Goal: Answer question/provide support

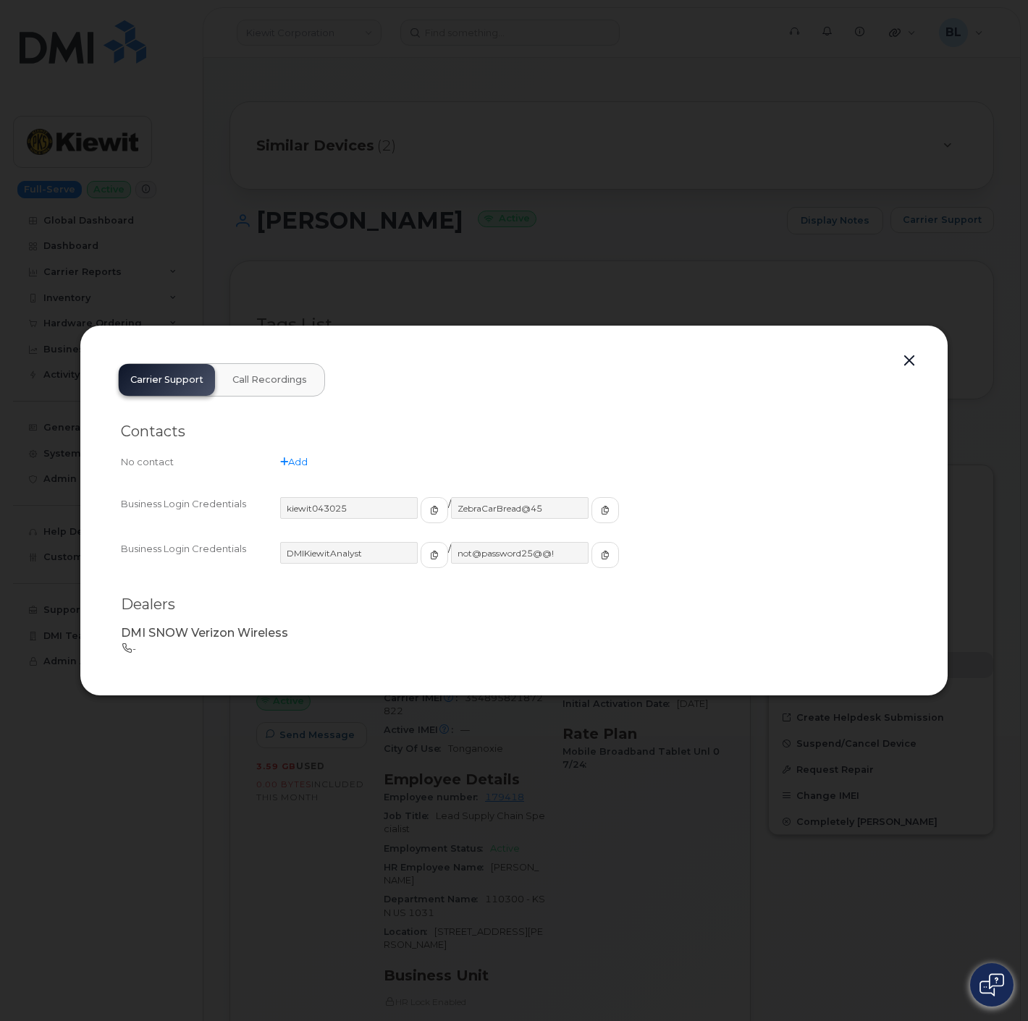
click at [905, 366] on button "button" at bounding box center [909, 361] width 22 height 20
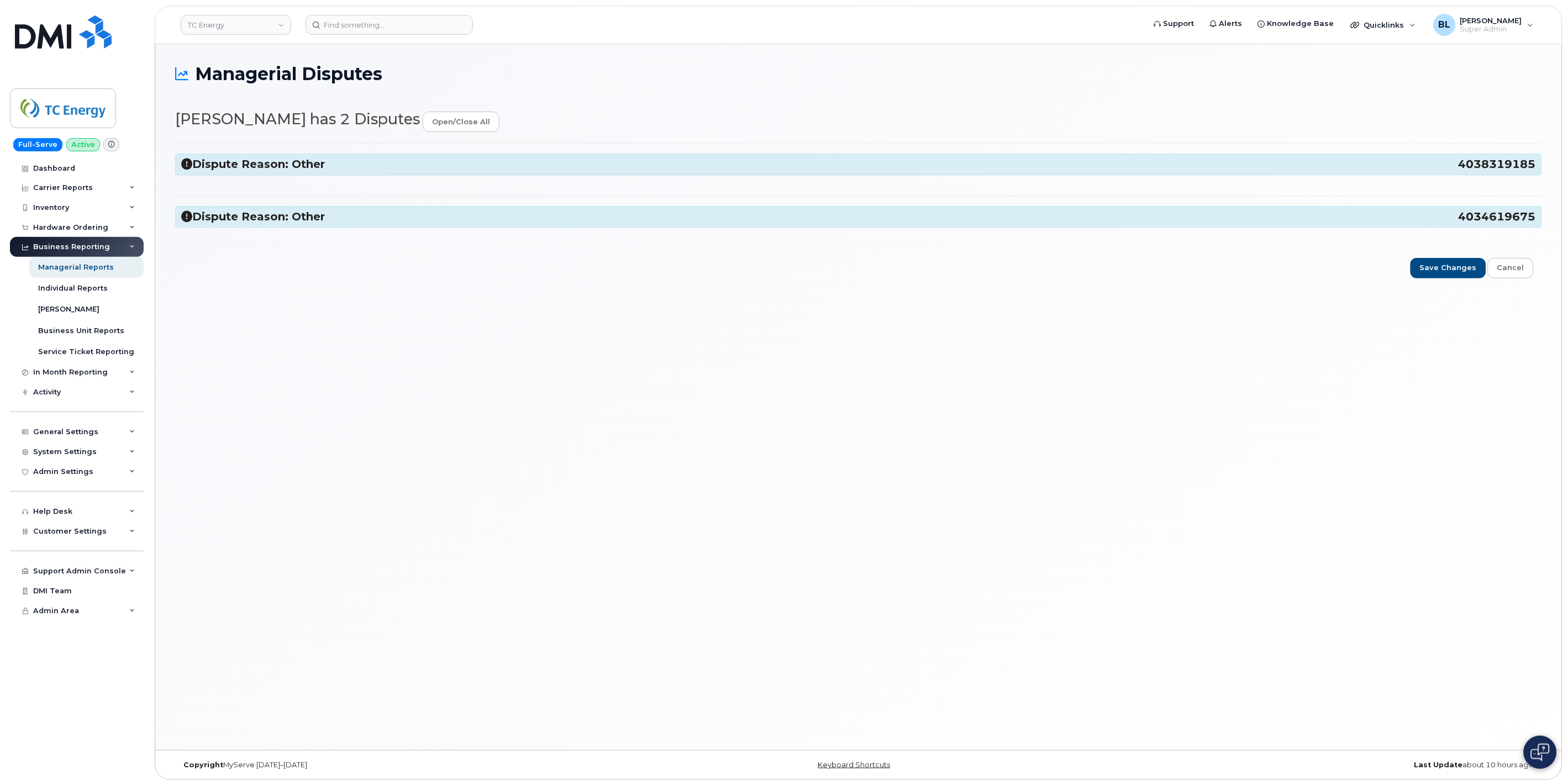
click at [319, 220] on h3 "Dispute Reason: Other 4034619675" at bounding box center [858, 217] width 1355 height 15
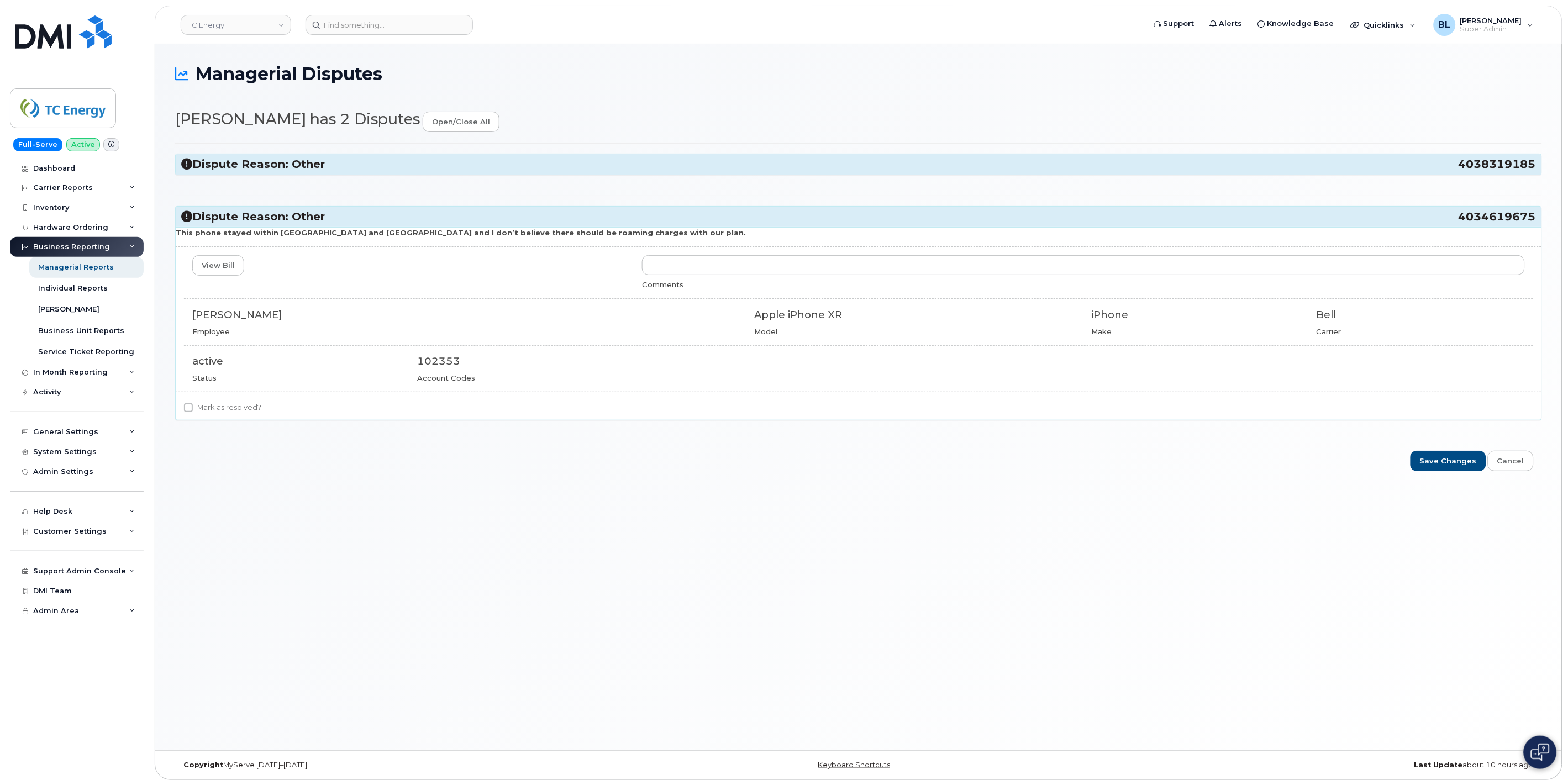
click at [332, 155] on div "Dispute Reason: Other 4038319185" at bounding box center [858, 164] width 1366 height 21
click at [327, 169] on h3 "Dispute Reason: Other 4038319185" at bounding box center [858, 165] width 1355 height 15
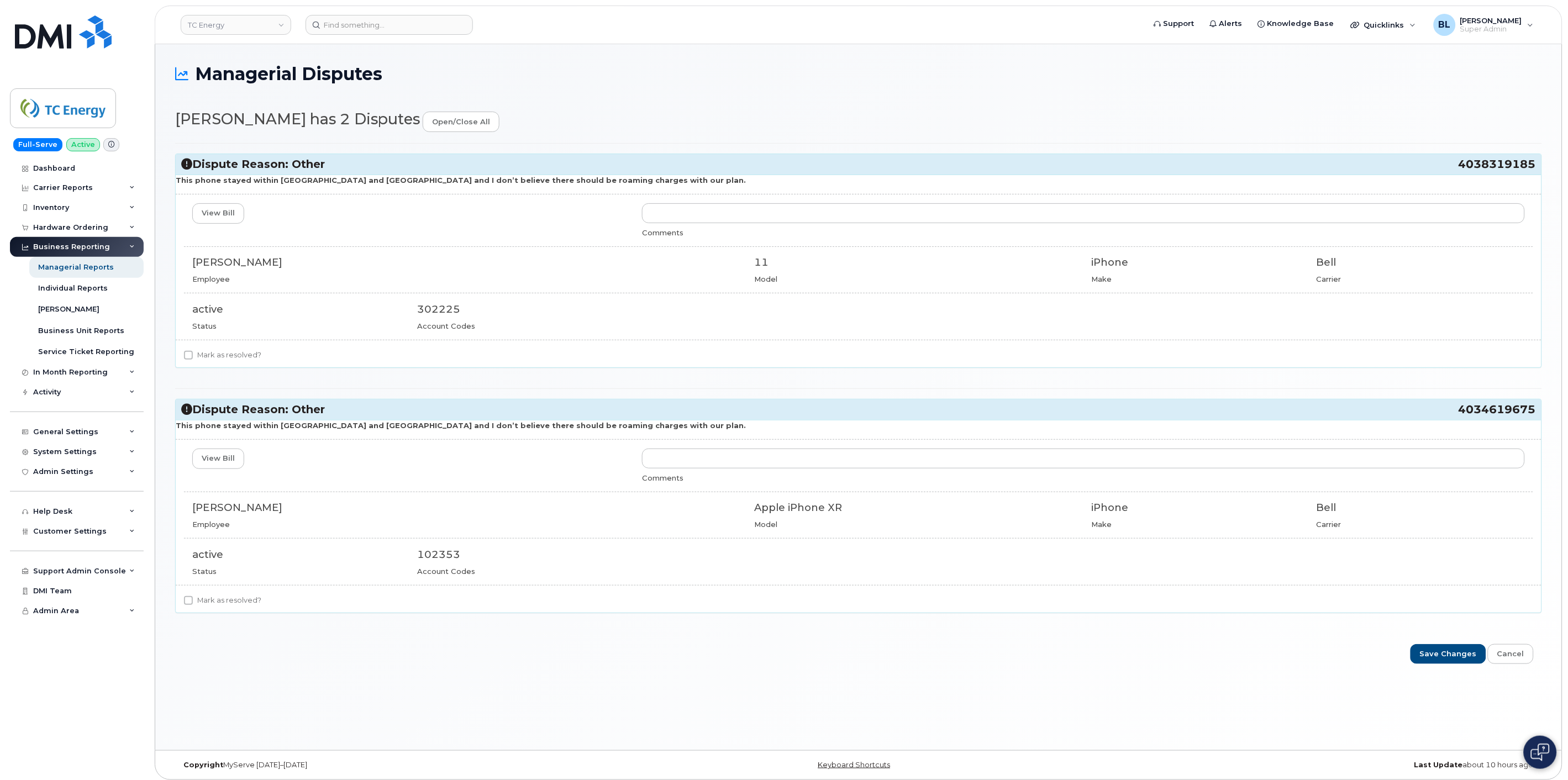
drag, startPoint x: 1448, startPoint y: 169, endPoint x: 1534, endPoint y: 173, distance: 86.1
click at [1411, 173] on div "Dispute Reason: Other 4038319185" at bounding box center [858, 164] width 1366 height 21
copy h3 "4038319185"
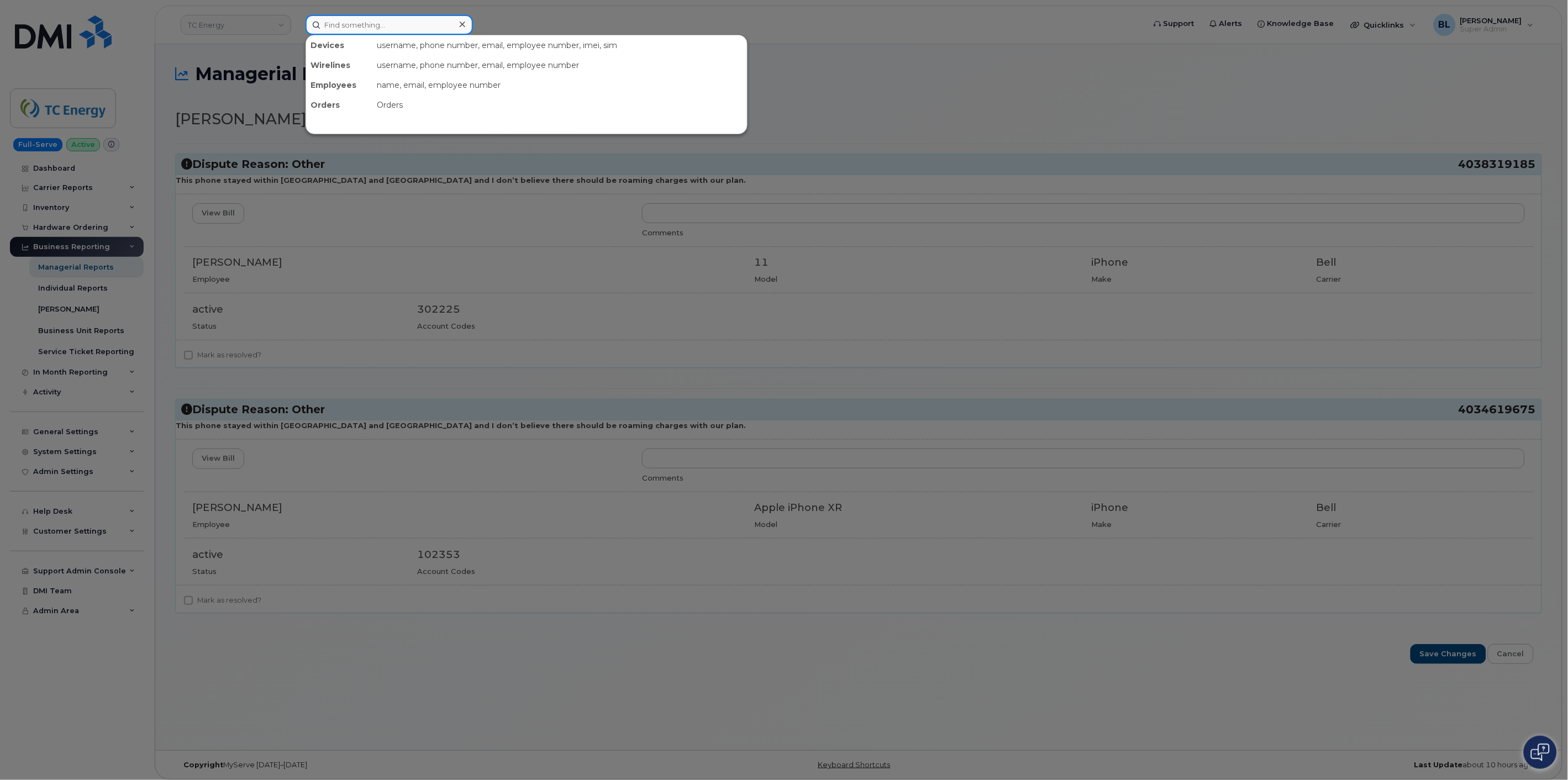
click at [399, 27] on input at bounding box center [389, 25] width 167 height 20
paste input "4038319185"
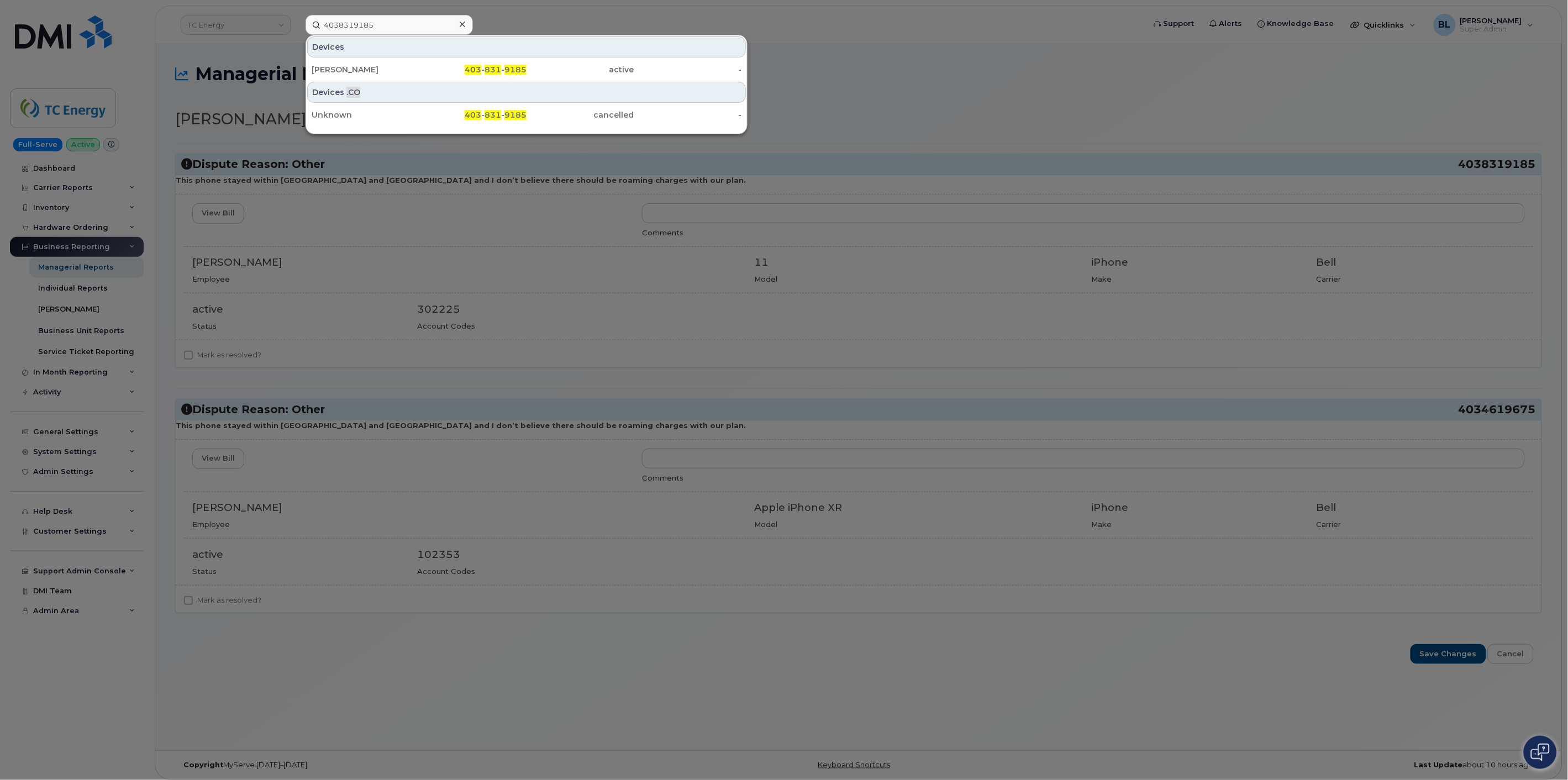
click at [1115, 114] on div at bounding box center [784, 390] width 1568 height 780
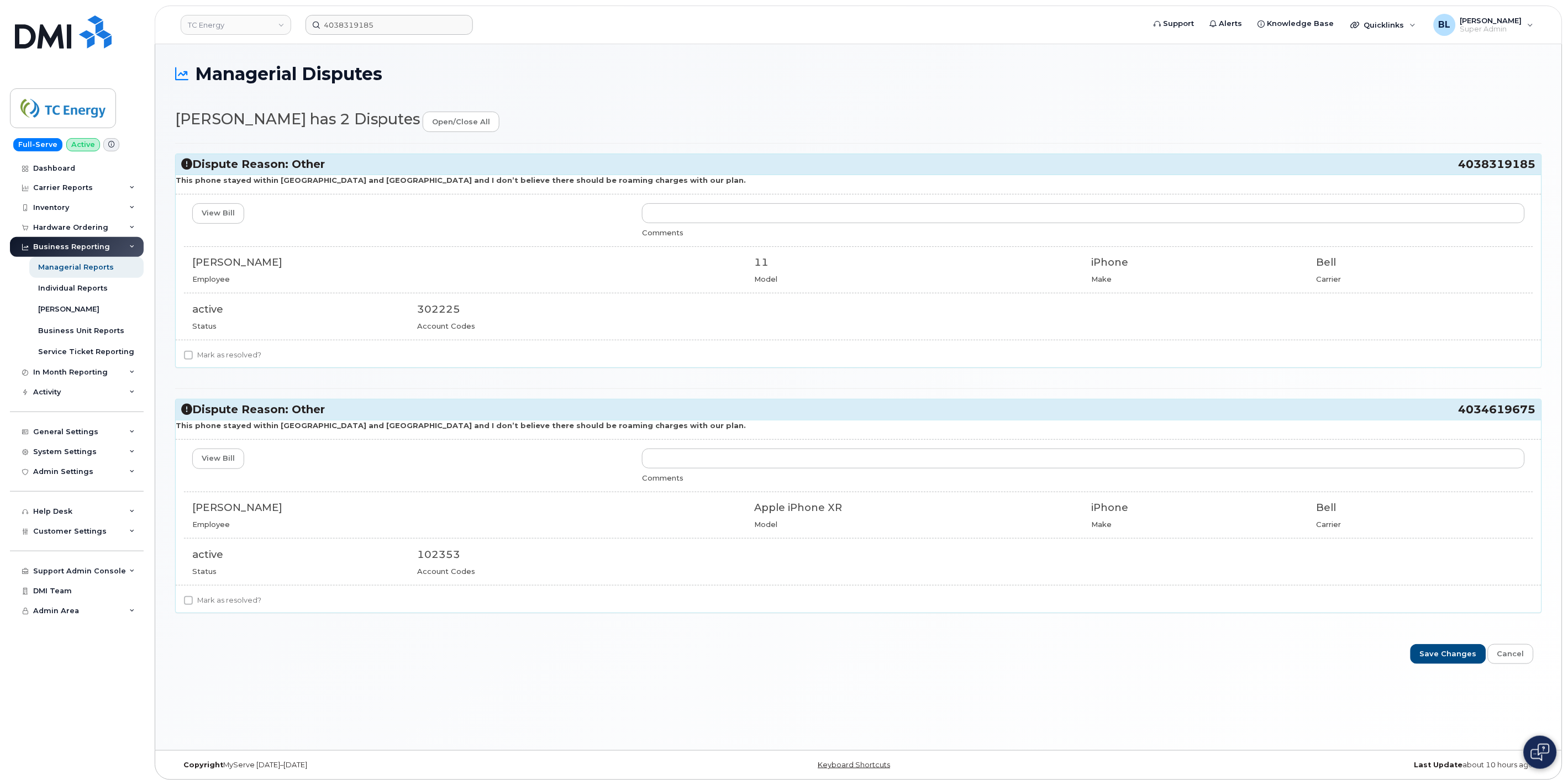
drag, startPoint x: 1453, startPoint y: 417, endPoint x: 1534, endPoint y: 413, distance: 81.1
click at [1411, 413] on h3 "Dispute Reason: Other 4034619675" at bounding box center [858, 410] width 1355 height 15
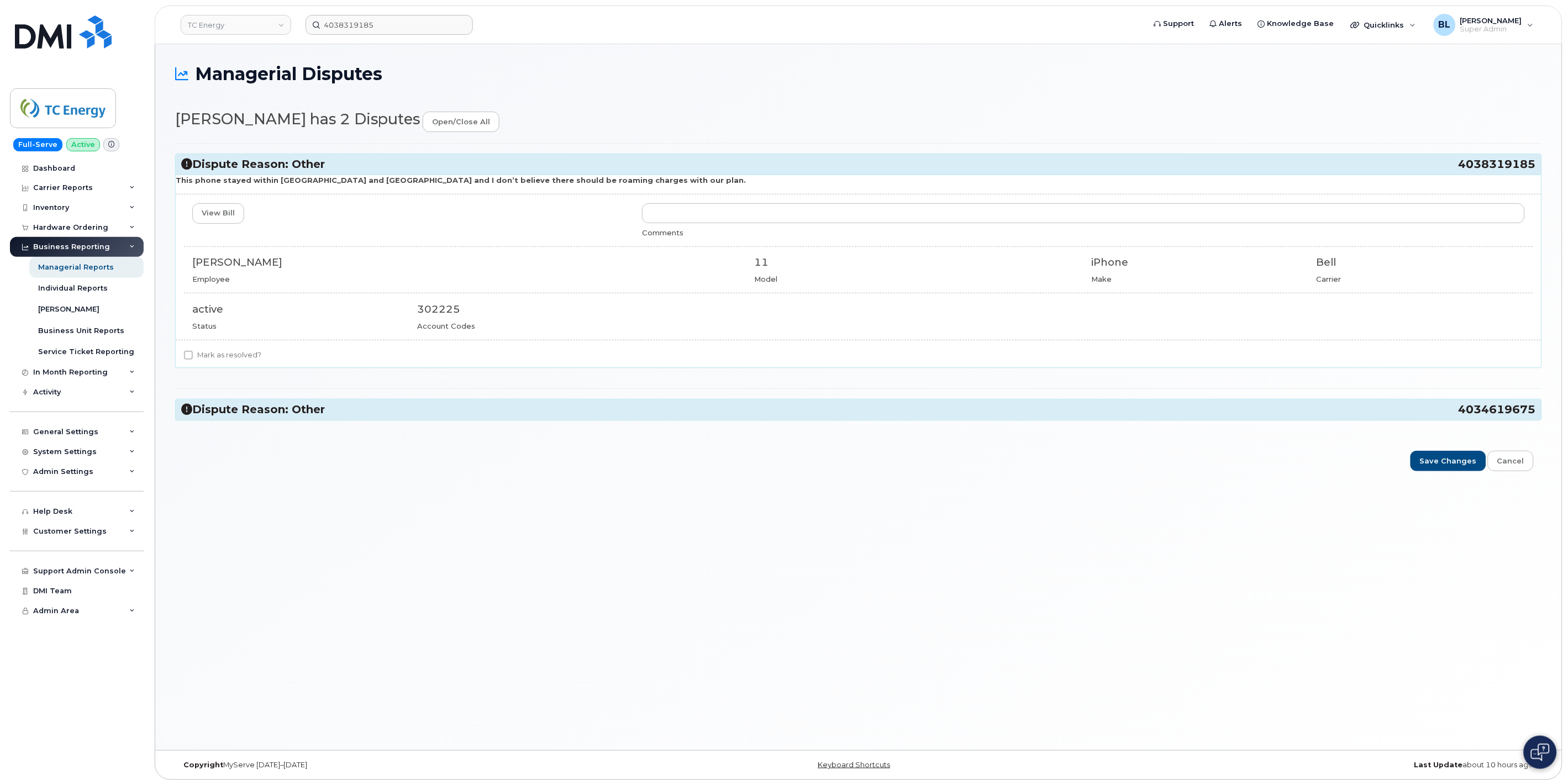
copy h3 "4034619675"
click at [454, 28] on div "4038319185" at bounding box center [389, 25] width 167 height 20
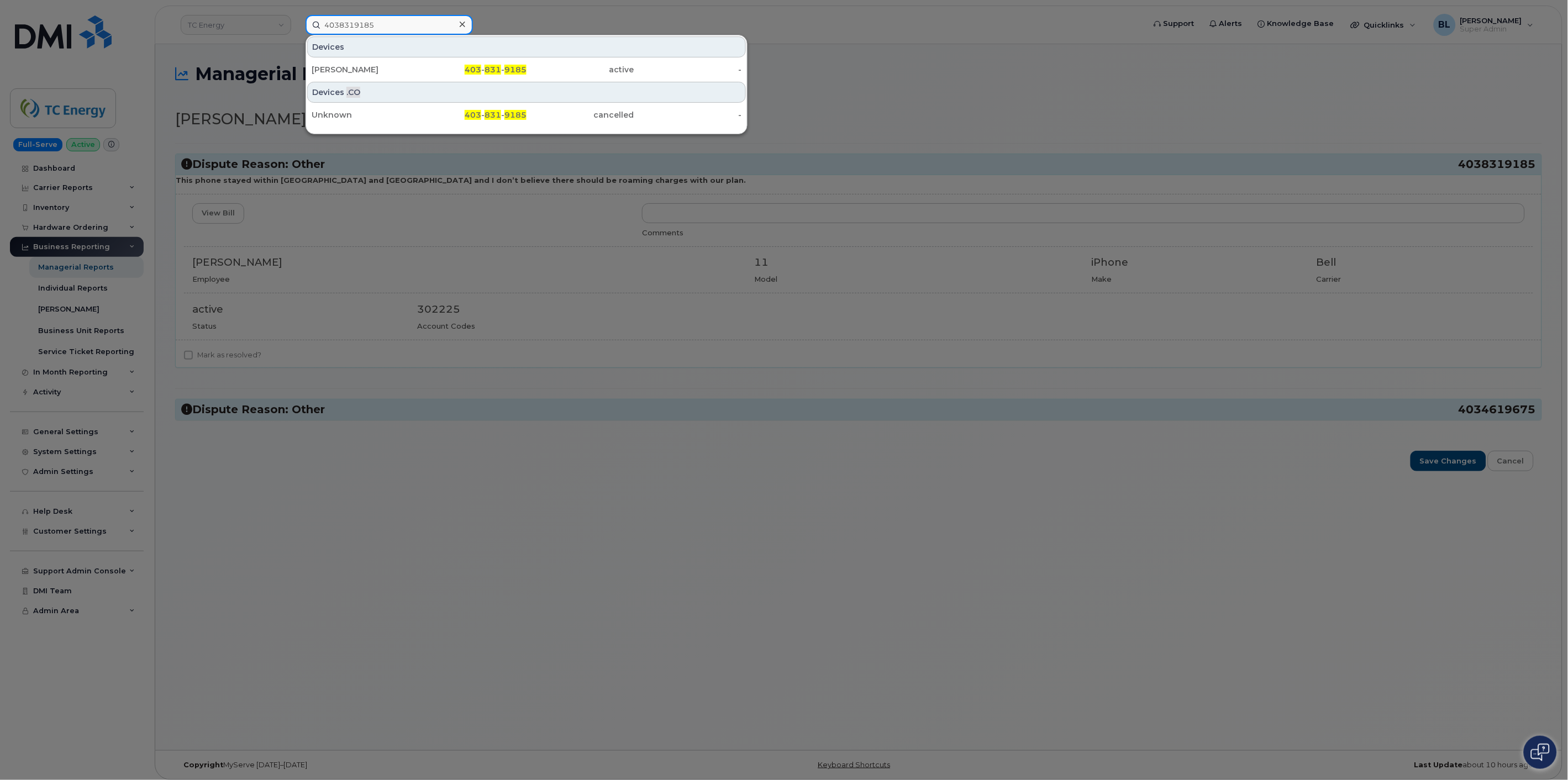
click at [444, 31] on input "4038319185" at bounding box center [389, 25] width 167 height 20
click at [442, 30] on input "4038319185" at bounding box center [389, 25] width 167 height 20
click at [440, 29] on input "4038319185" at bounding box center [389, 25] width 167 height 20
paste input "461967"
type input "4034619675"
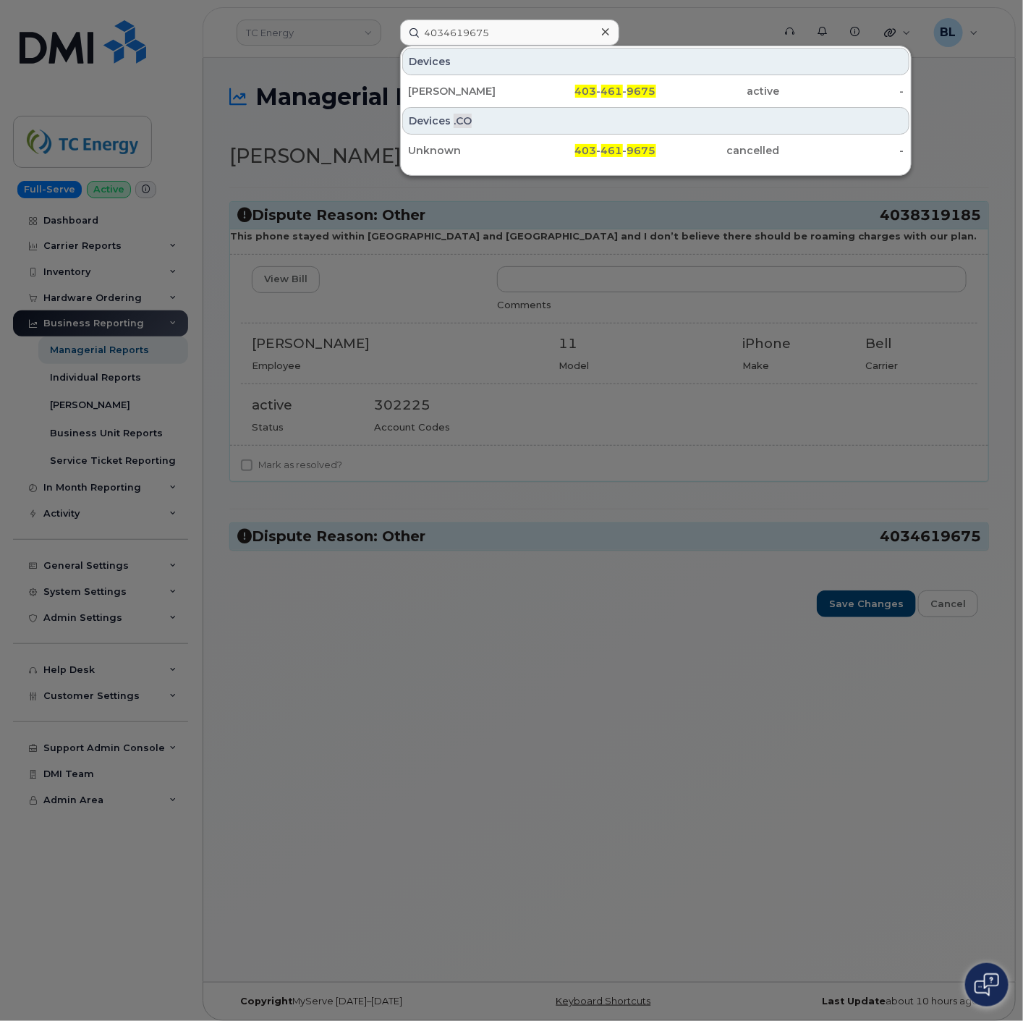
click at [609, 698] on div at bounding box center [511, 510] width 1023 height 1021
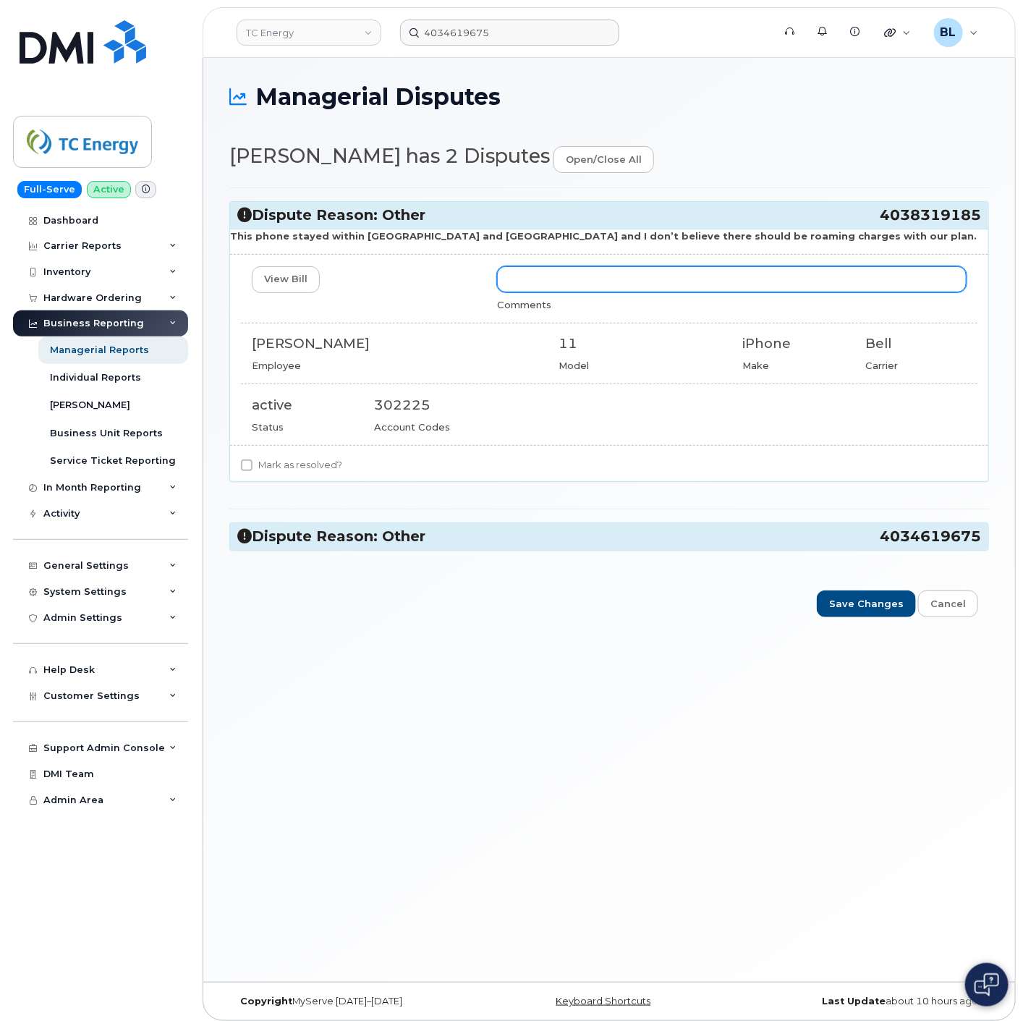
click at [560, 274] on input "text" at bounding box center [732, 279] width 470 height 26
type input "$250.78 worth of data used on a cruise."
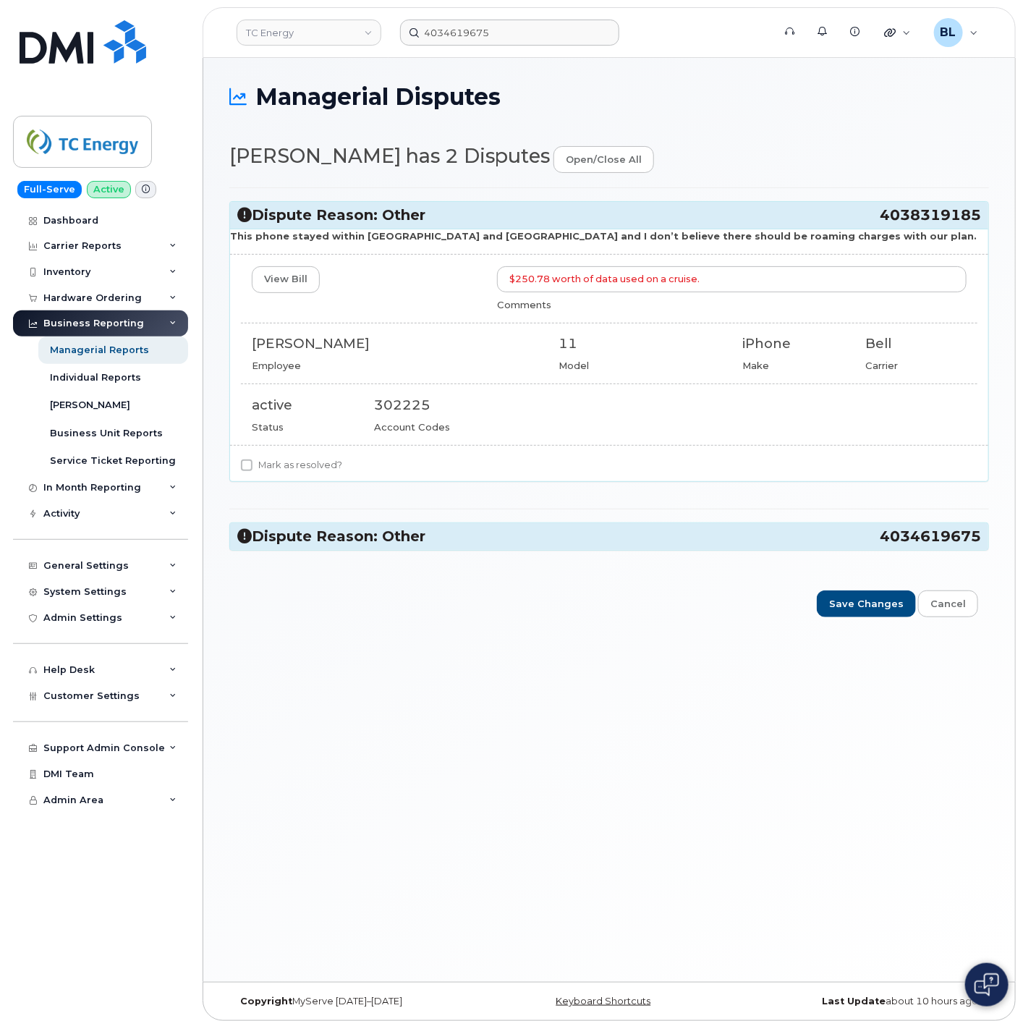
click at [526, 539] on h3 "Dispute Reason: Other 4034619675" at bounding box center [609, 537] width 744 height 20
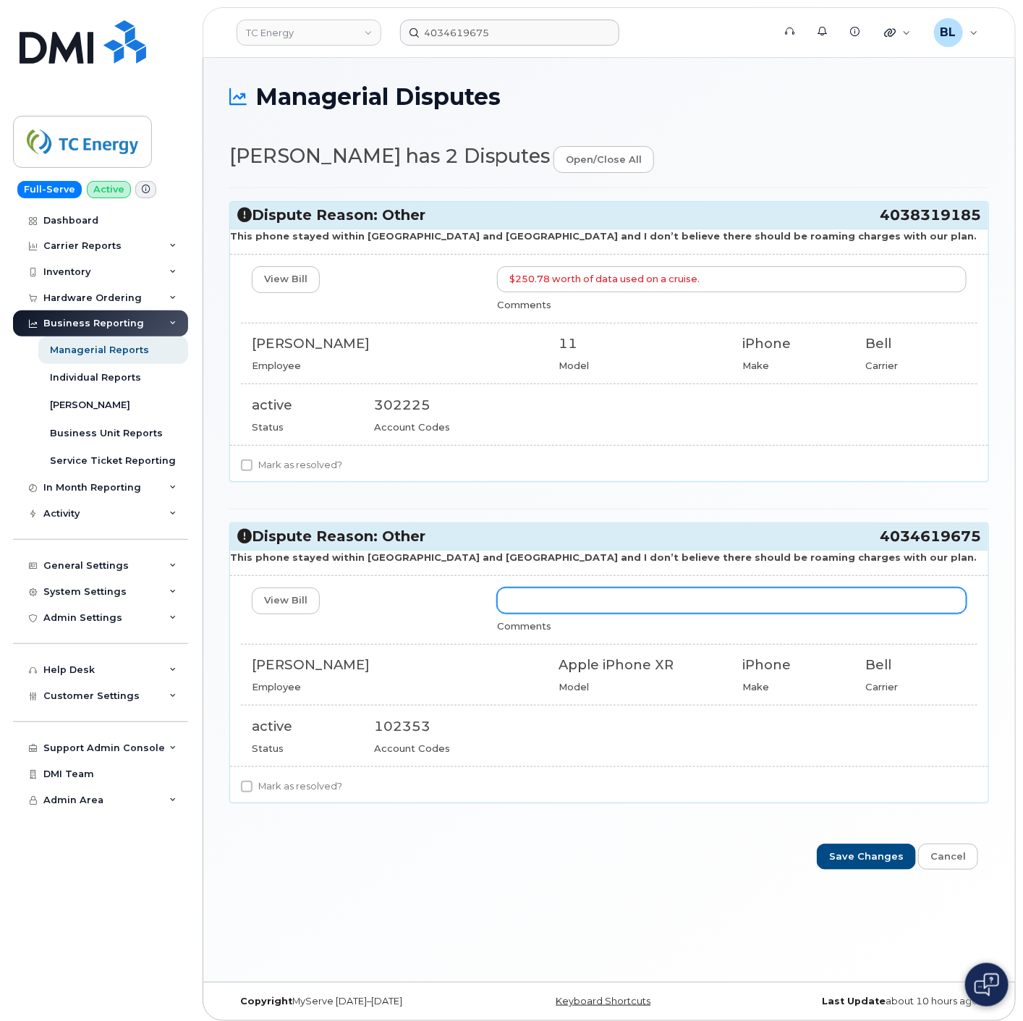
click at [569, 595] on input "text" at bounding box center [732, 601] width 470 height 26
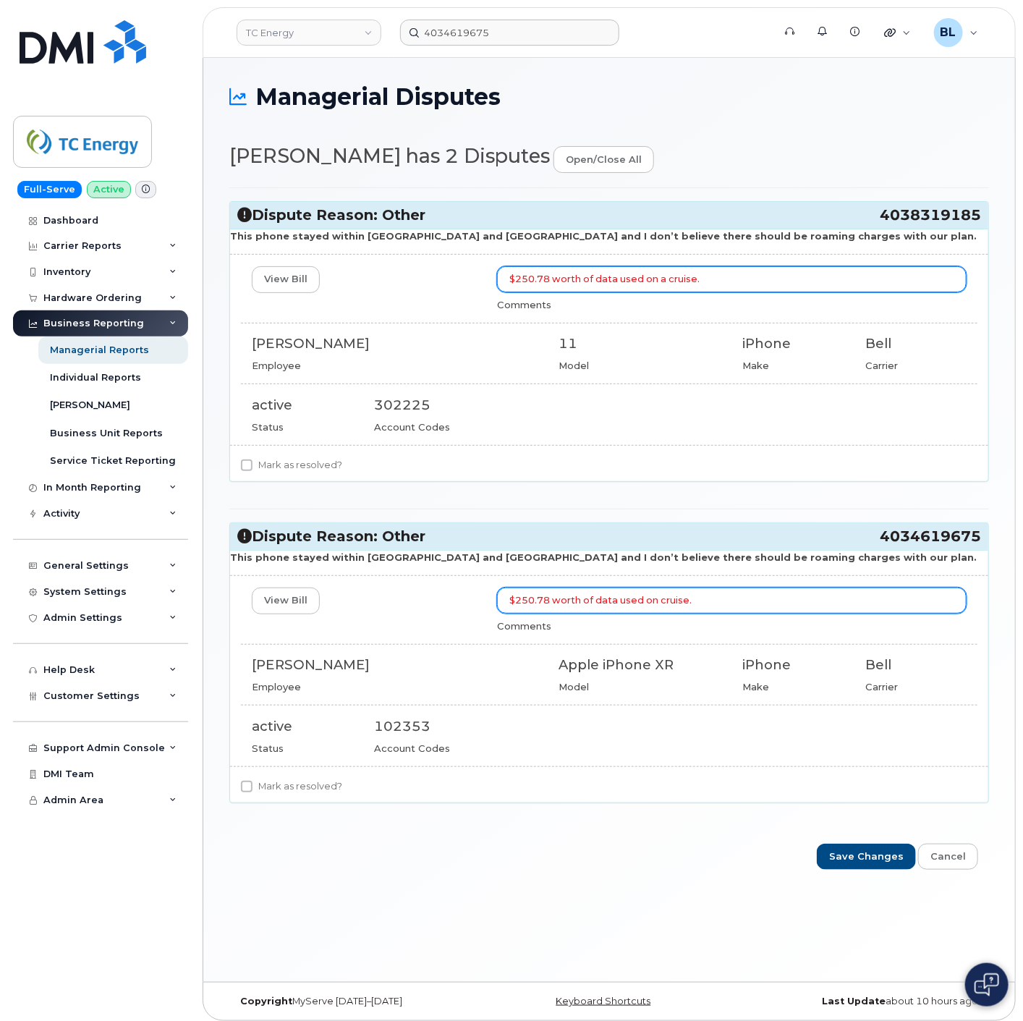
type input "$250.78 worth of data used on cruise."
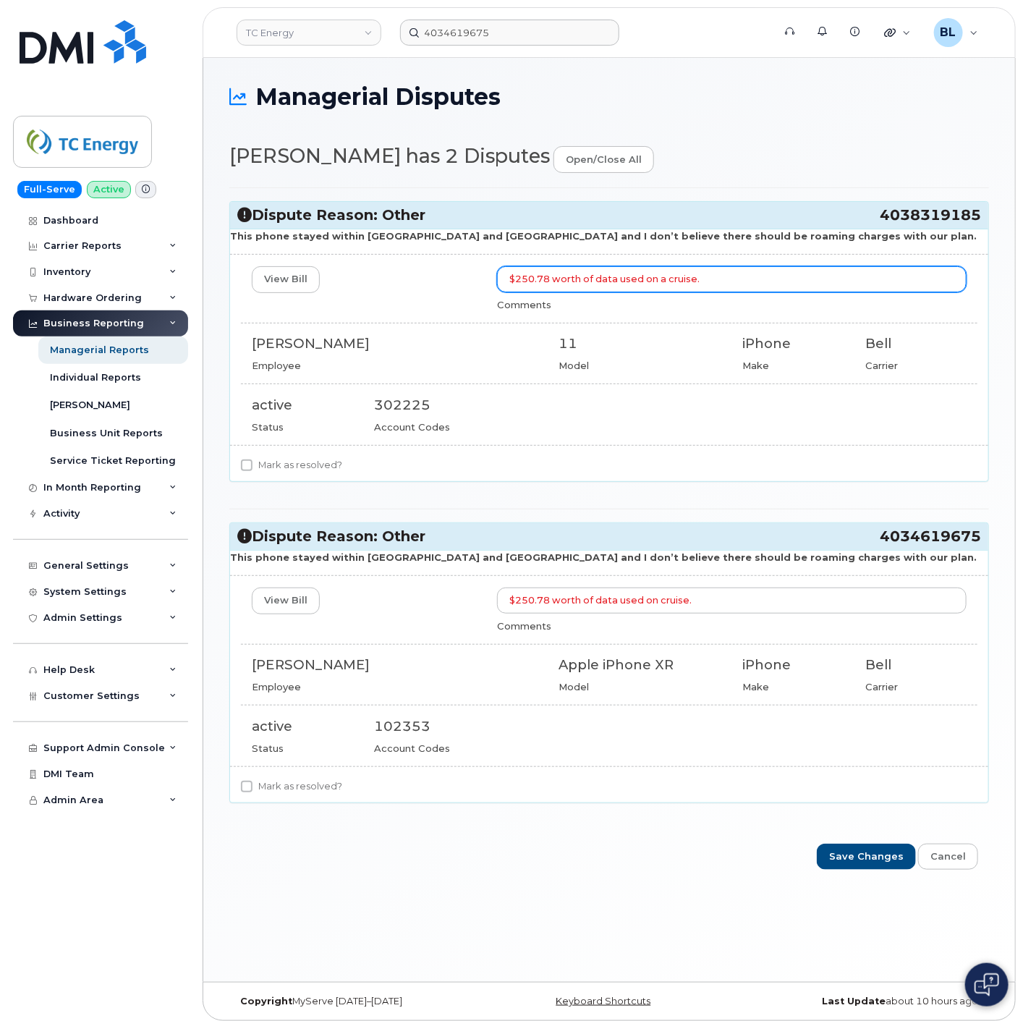
click at [746, 271] on input "$250.78 worth of data used on a cruise." at bounding box center [732, 279] width 470 height 26
drag, startPoint x: 937, startPoint y: 287, endPoint x: 704, endPoint y: 279, distance: 233.9
click at [704, 279] on input "$250.78 worth of data used on a cruise. There are roaming charges while in the …" at bounding box center [732, 279] width 470 height 26
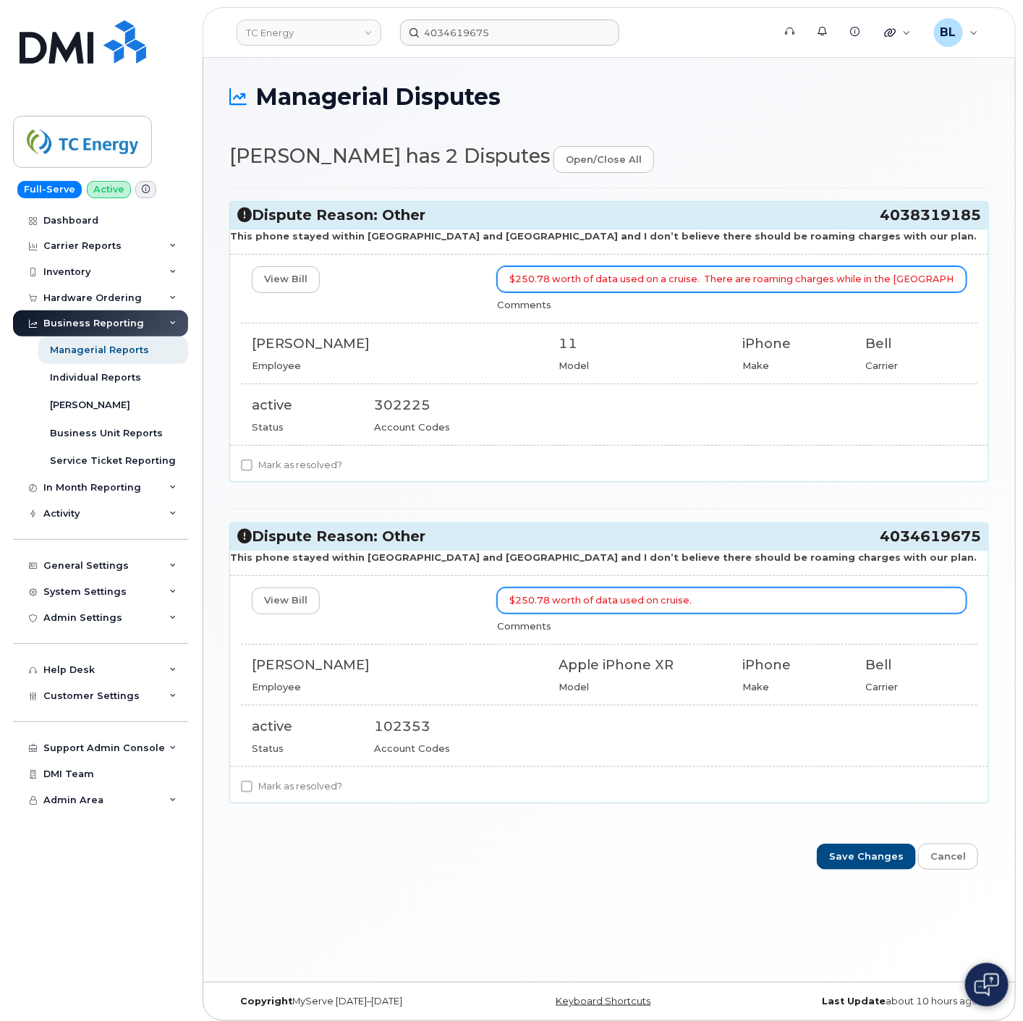
type input "$250.78 worth of data used on a cruise. There are roaming charges while in the …"
click at [764, 609] on input "$250.78 worth of data used on cruise." at bounding box center [732, 601] width 470 height 26
paste input "There are roaming charges while in the US"
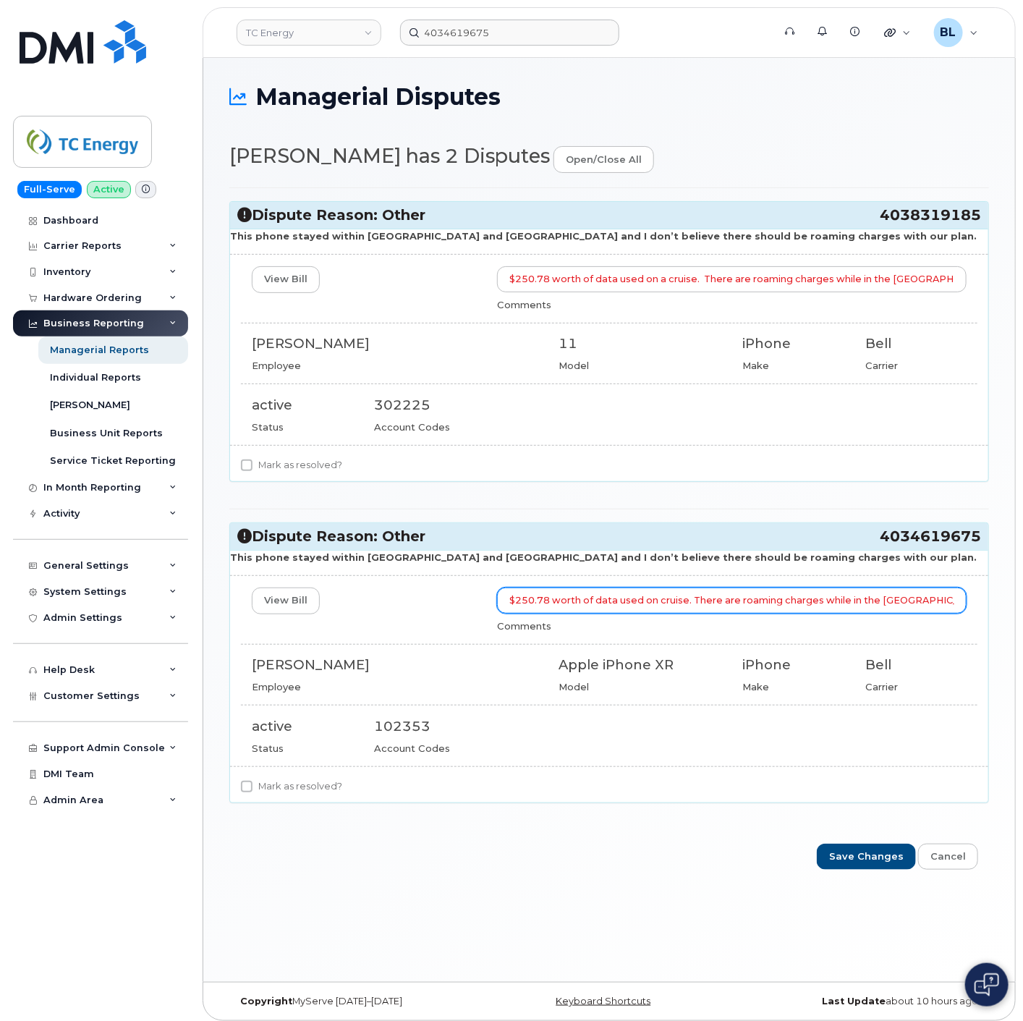
type input "$250.78 worth of data used on cruise. There are roaming charges while in the US"
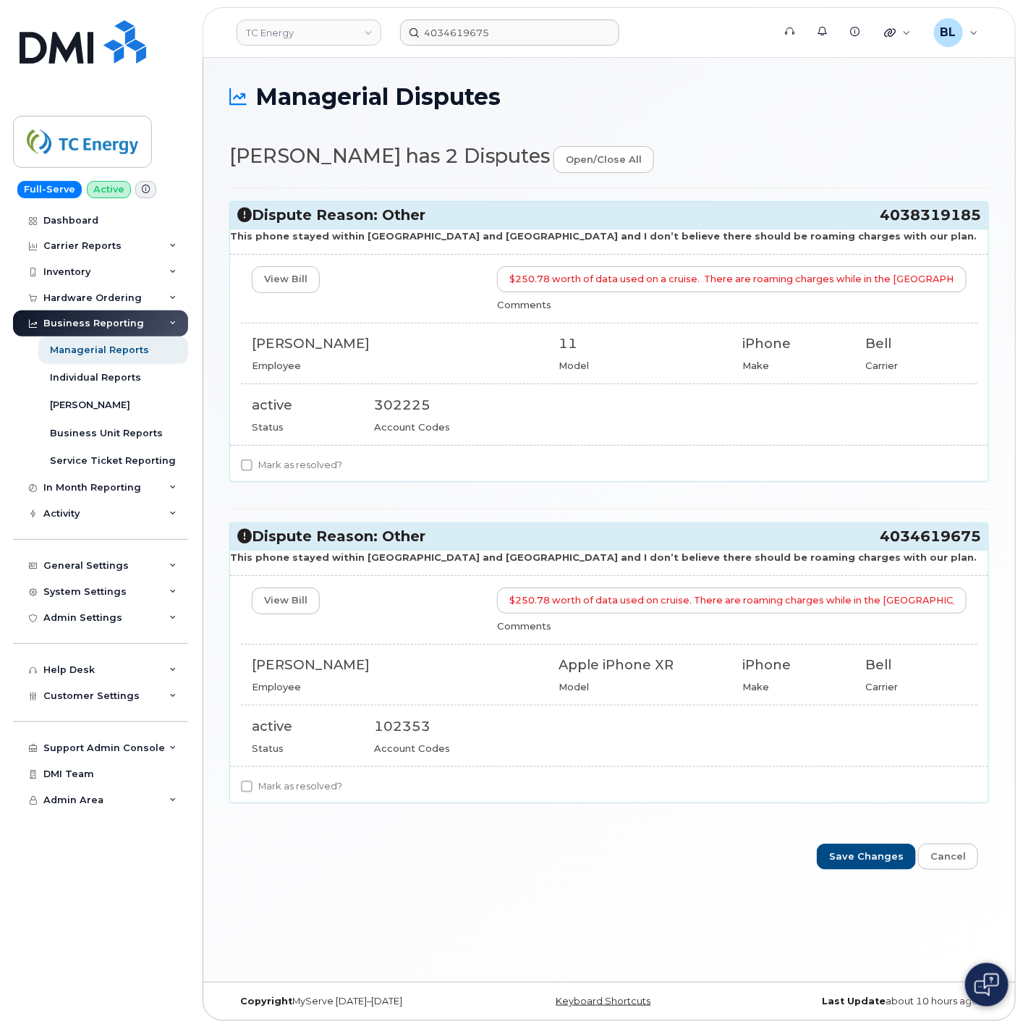
click at [298, 787] on label "Mark as resolved?" at bounding box center [291, 786] width 101 height 17
click at [253, 787] on input "Mark as resolved?" at bounding box center [247, 787] width 12 height 12
checkbox input "true"
click at [284, 470] on label "Mark as resolved?" at bounding box center [291, 465] width 101 height 17
click at [253, 470] on input "Mark as resolved?" at bounding box center [247, 466] width 12 height 12
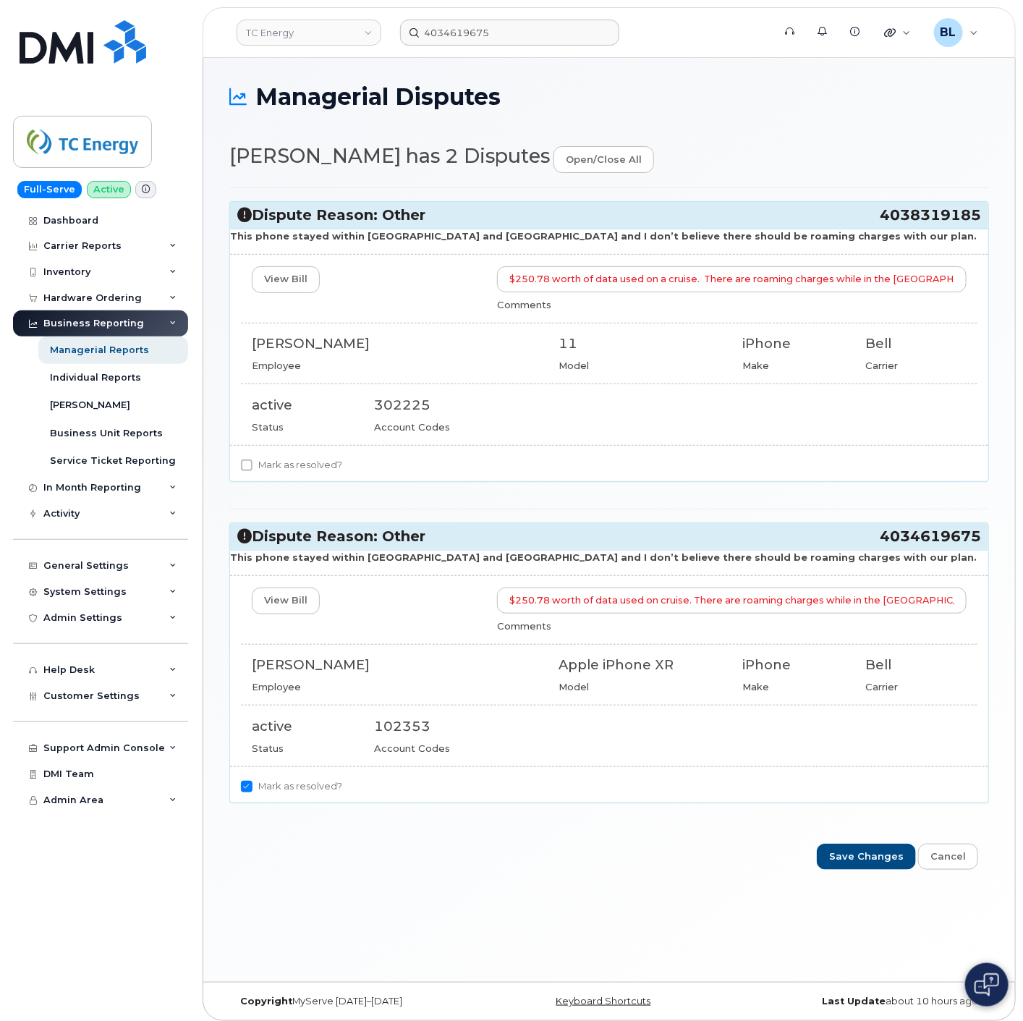
checkbox input "true"
click at [858, 865] on input "Save Changes" at bounding box center [866, 857] width 99 height 27
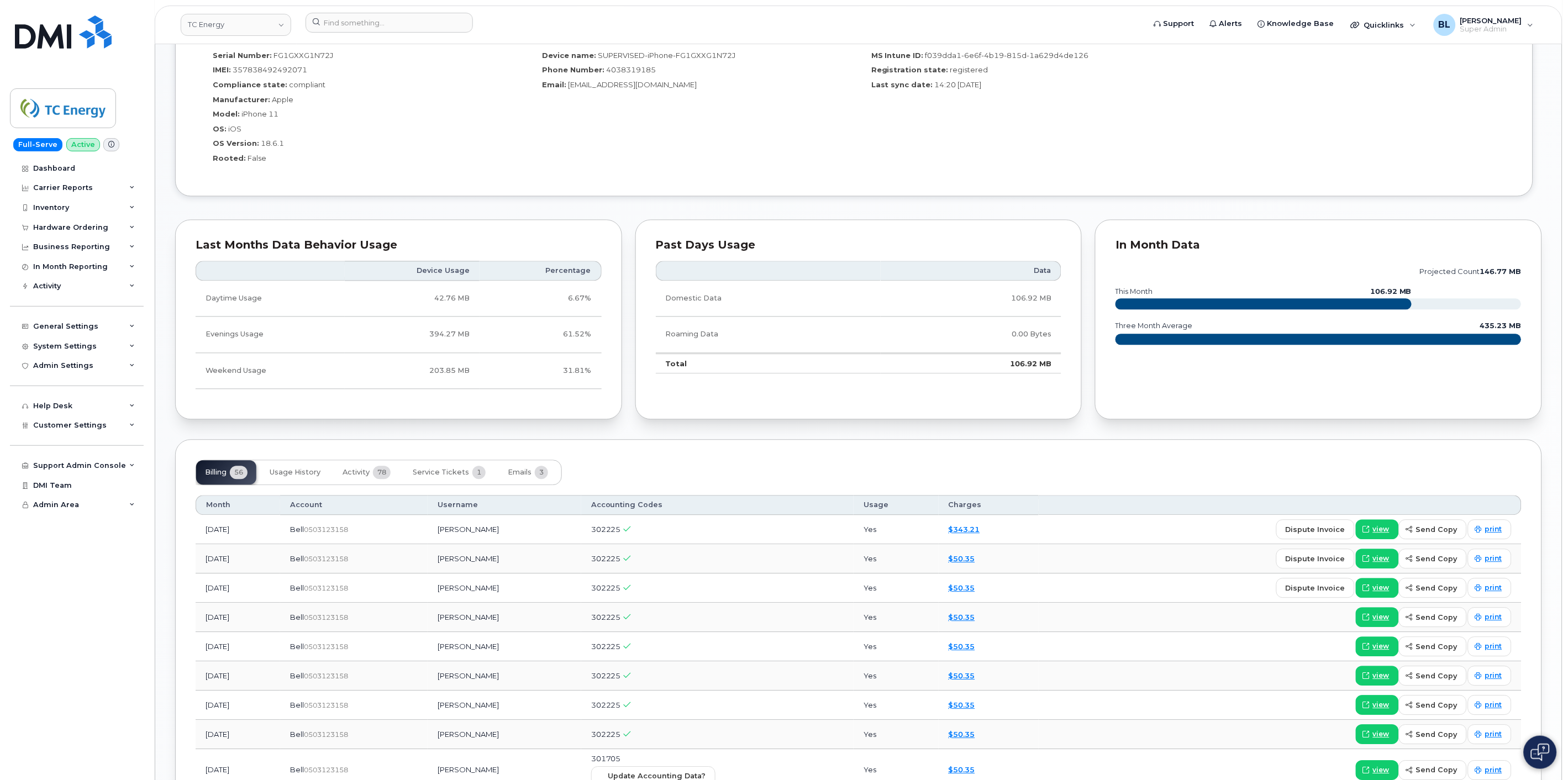
scroll to position [981, 0]
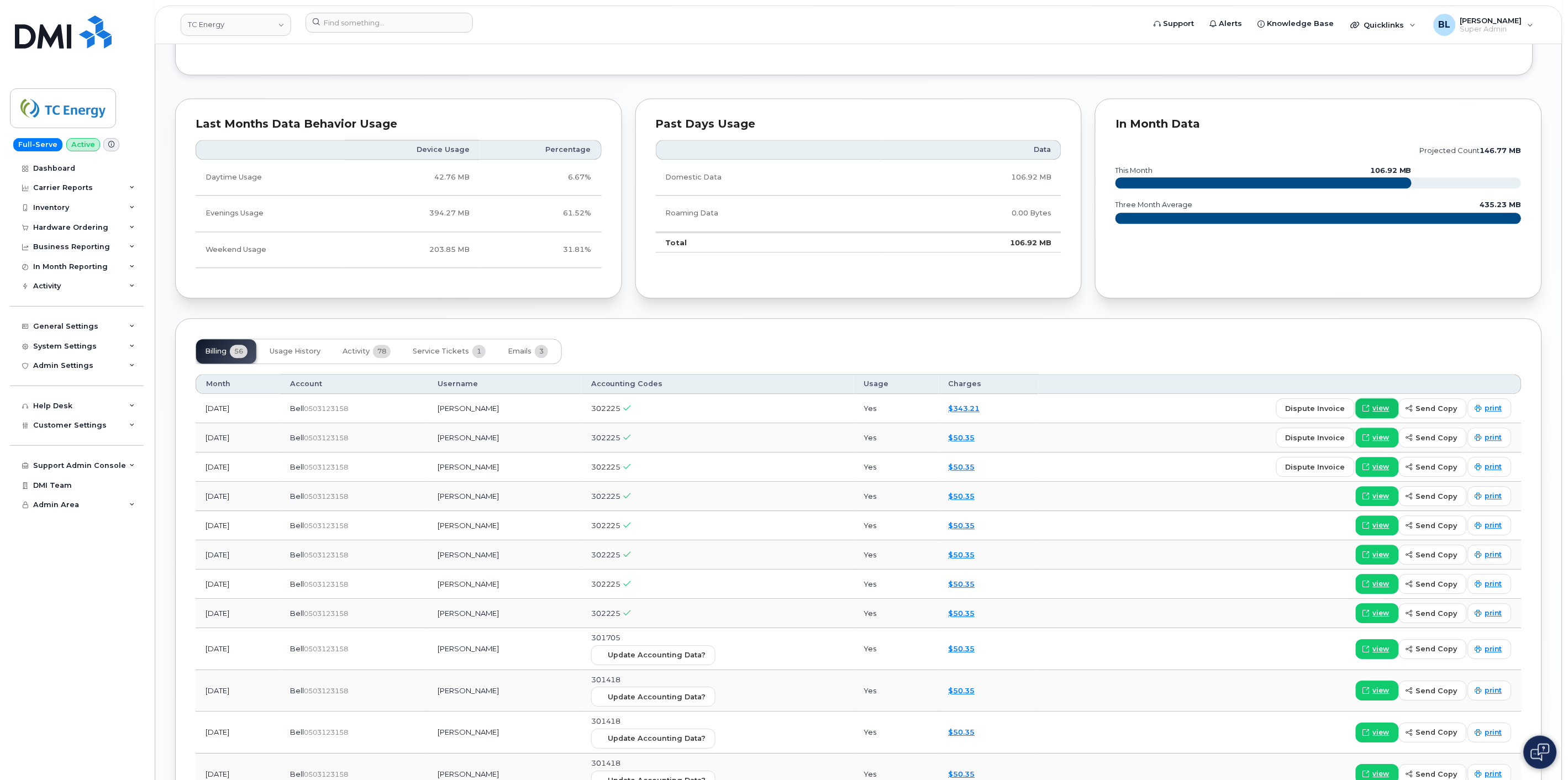
click at [1389, 410] on span "view" at bounding box center [1382, 408] width 17 height 10
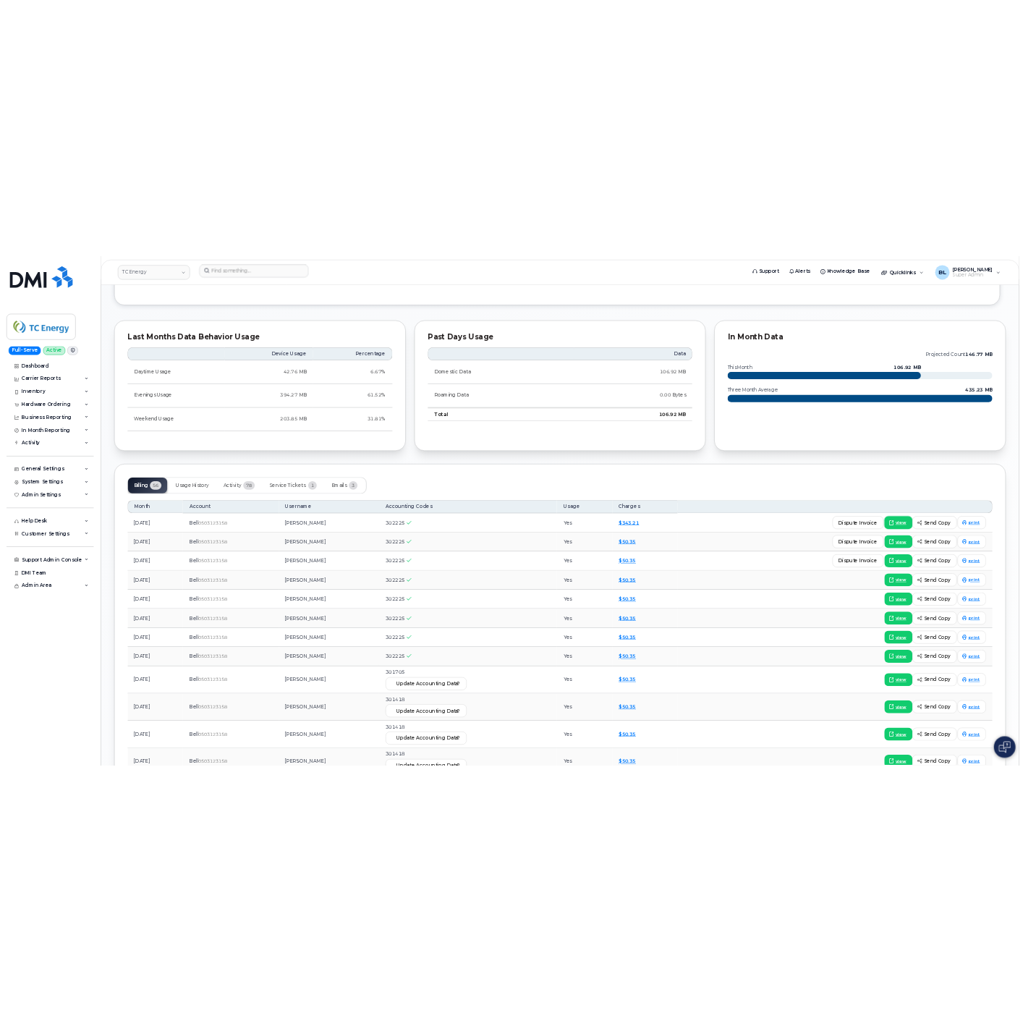
scroll to position [643, 0]
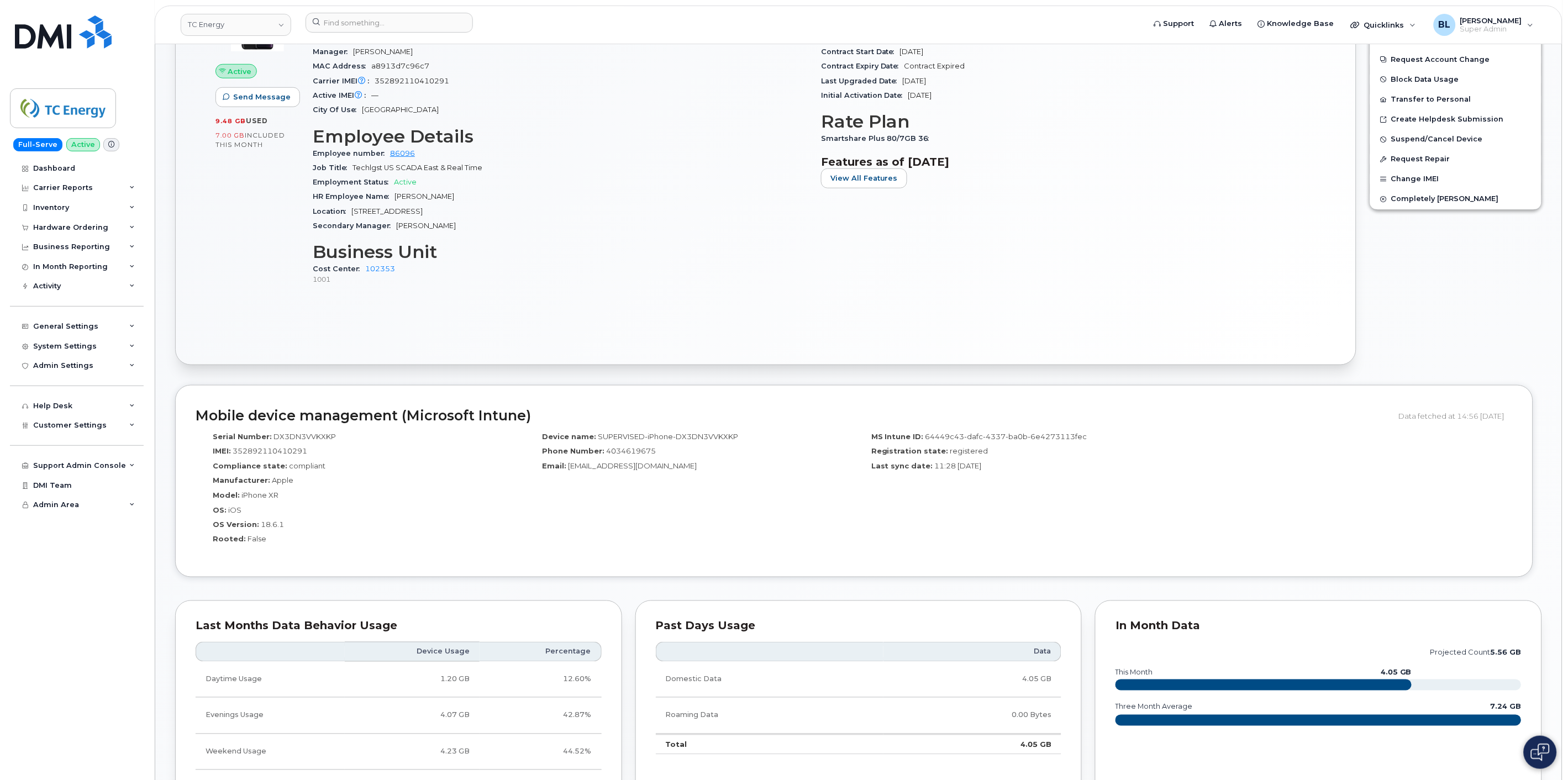
scroll to position [655, 0]
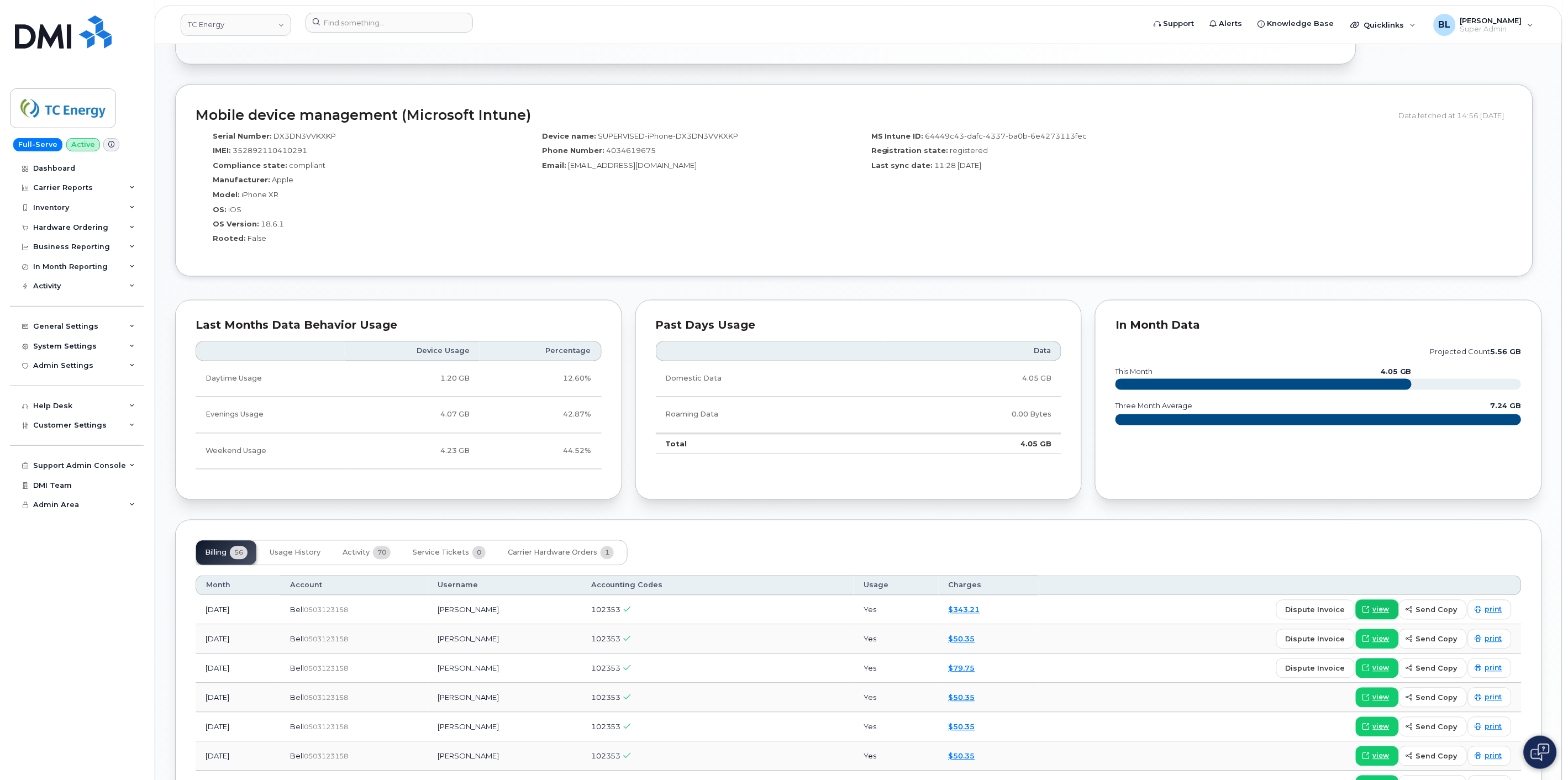
click at [1389, 611] on span "view" at bounding box center [1382, 610] width 17 height 10
click at [326, 28] on input at bounding box center [389, 23] width 167 height 20
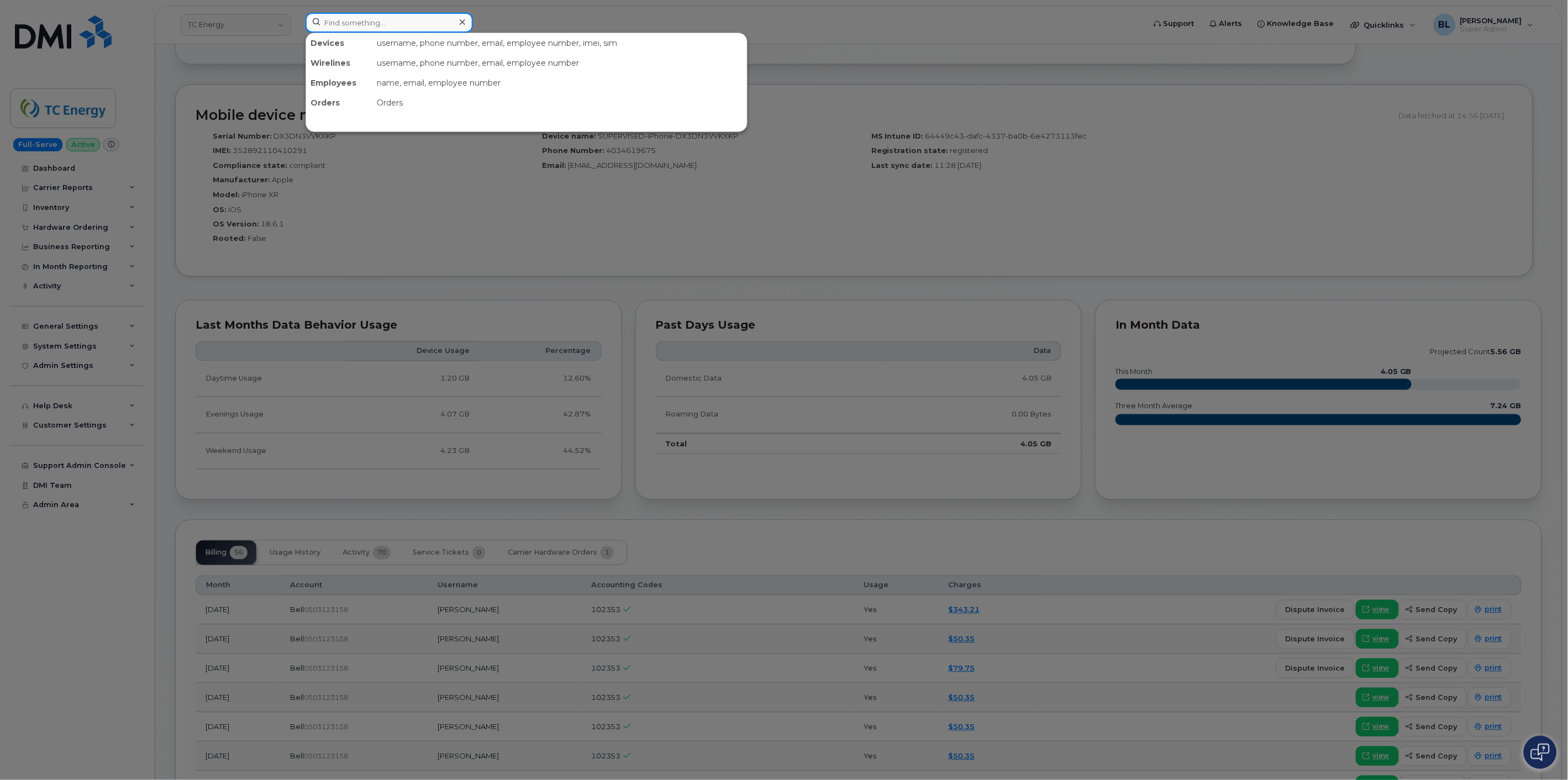
paste input "7207260365"
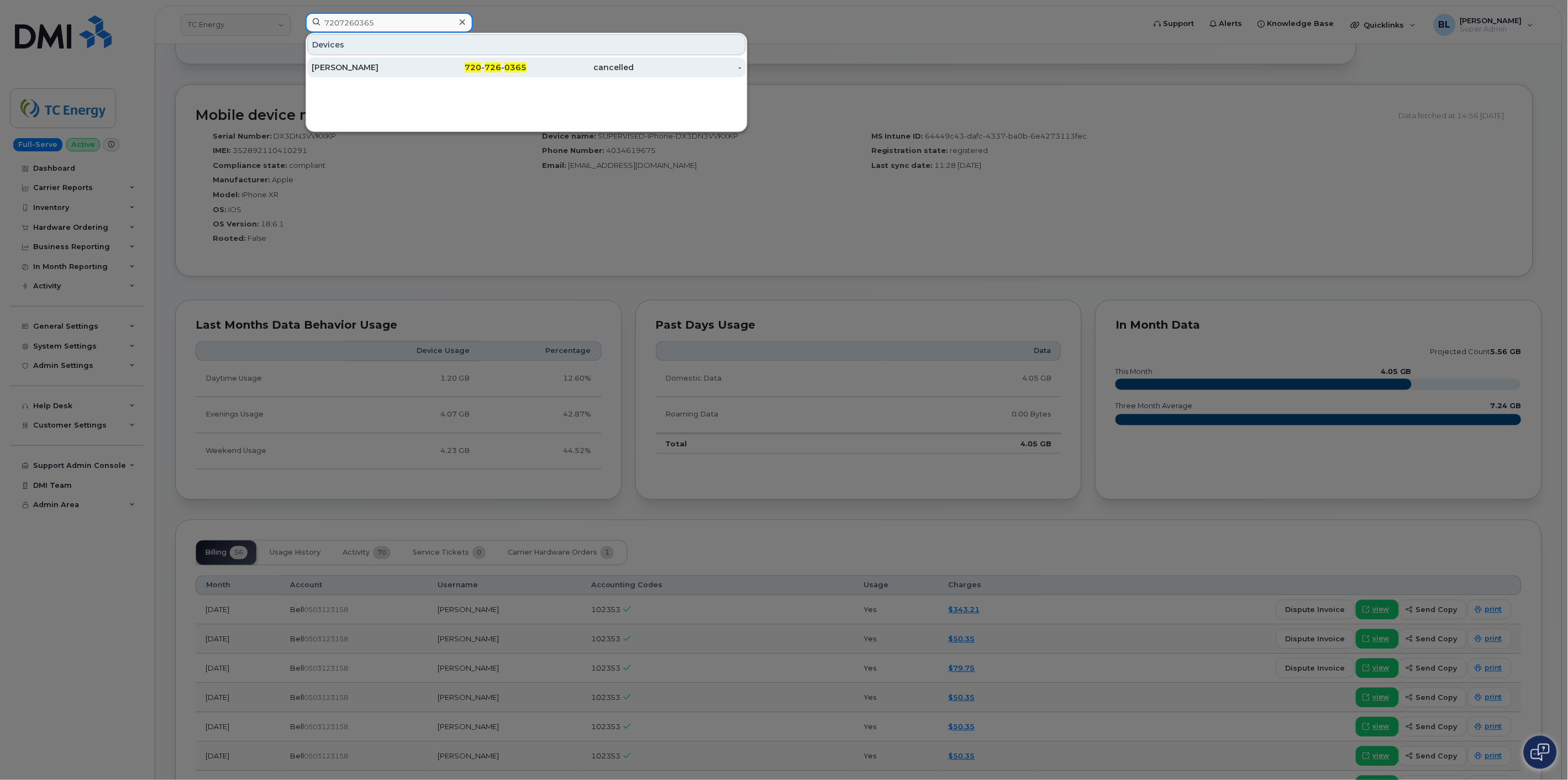
type input "7207260365"
drag, startPoint x: 423, startPoint y: 73, endPoint x: 595, endPoint y: 69, distance: 172.0
click at [423, 73] on div "720 - 726 - 0365" at bounding box center [473, 67] width 108 height 11
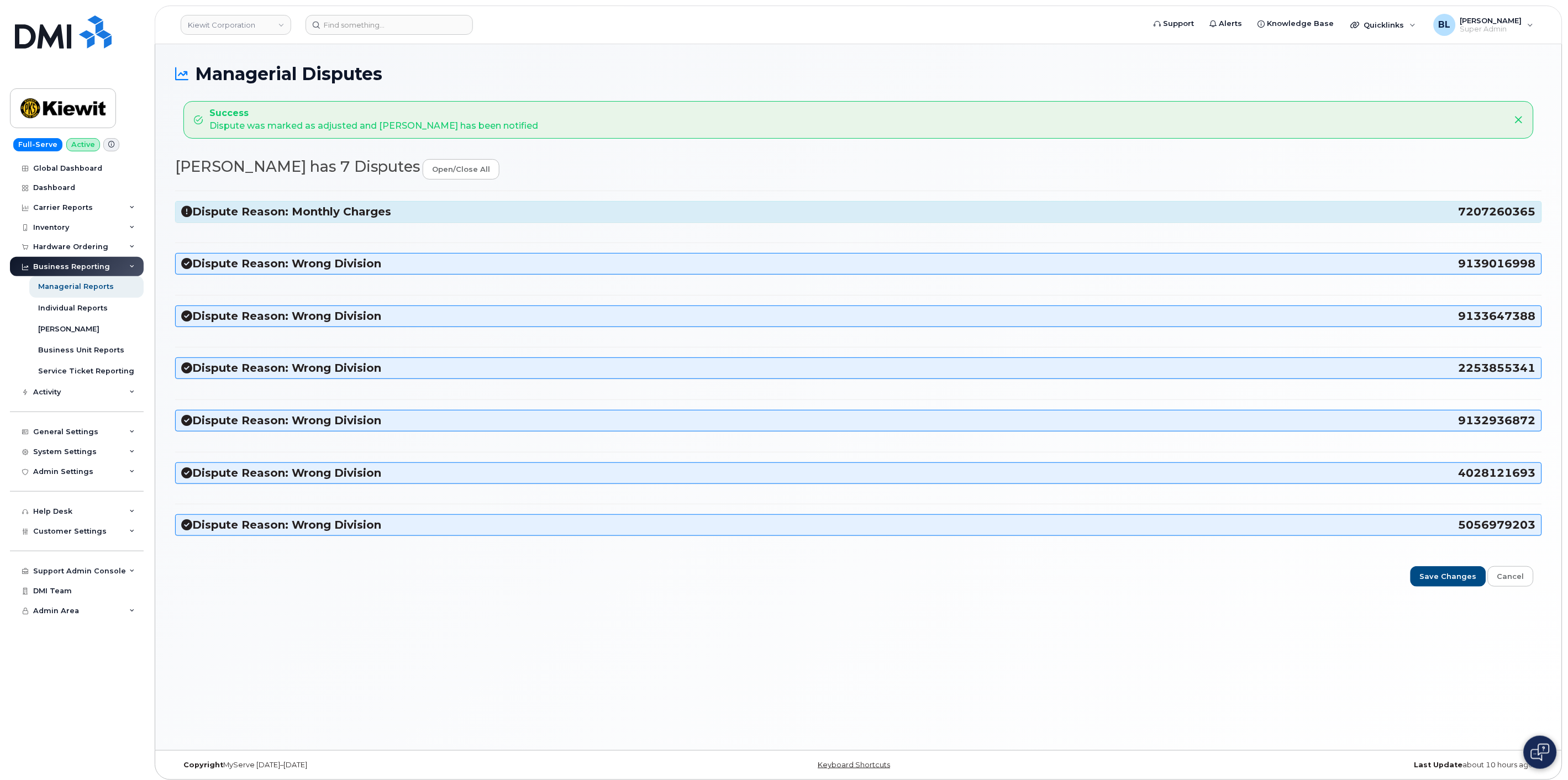
drag, startPoint x: 395, startPoint y: 258, endPoint x: 437, endPoint y: 220, distance: 56.6
click at [395, 256] on div "Dispute Reason: Wrong Division 9139016998" at bounding box center [858, 263] width 1366 height 21
click at [440, 213] on h3 "Dispute Reason: Monthly Charges 7207260365" at bounding box center [858, 212] width 1355 height 15
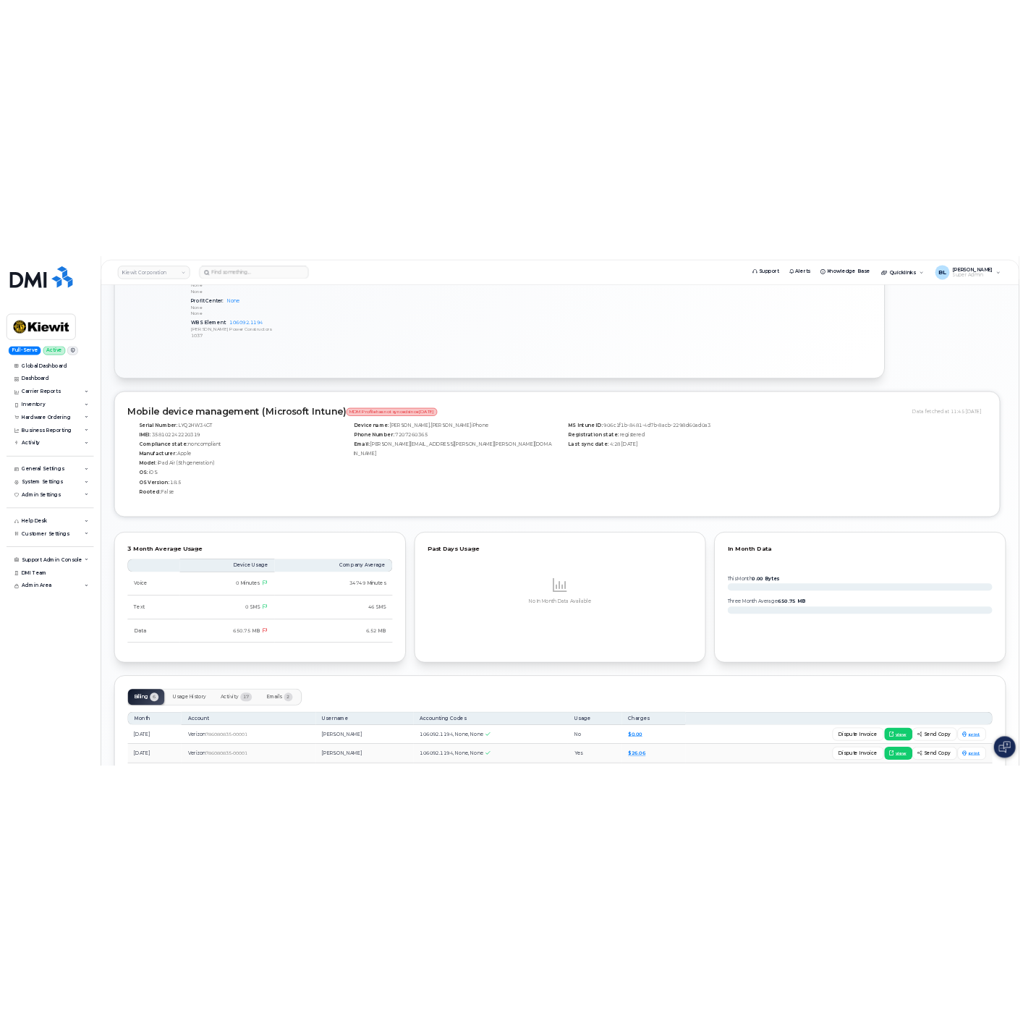
scroll to position [1173, 0]
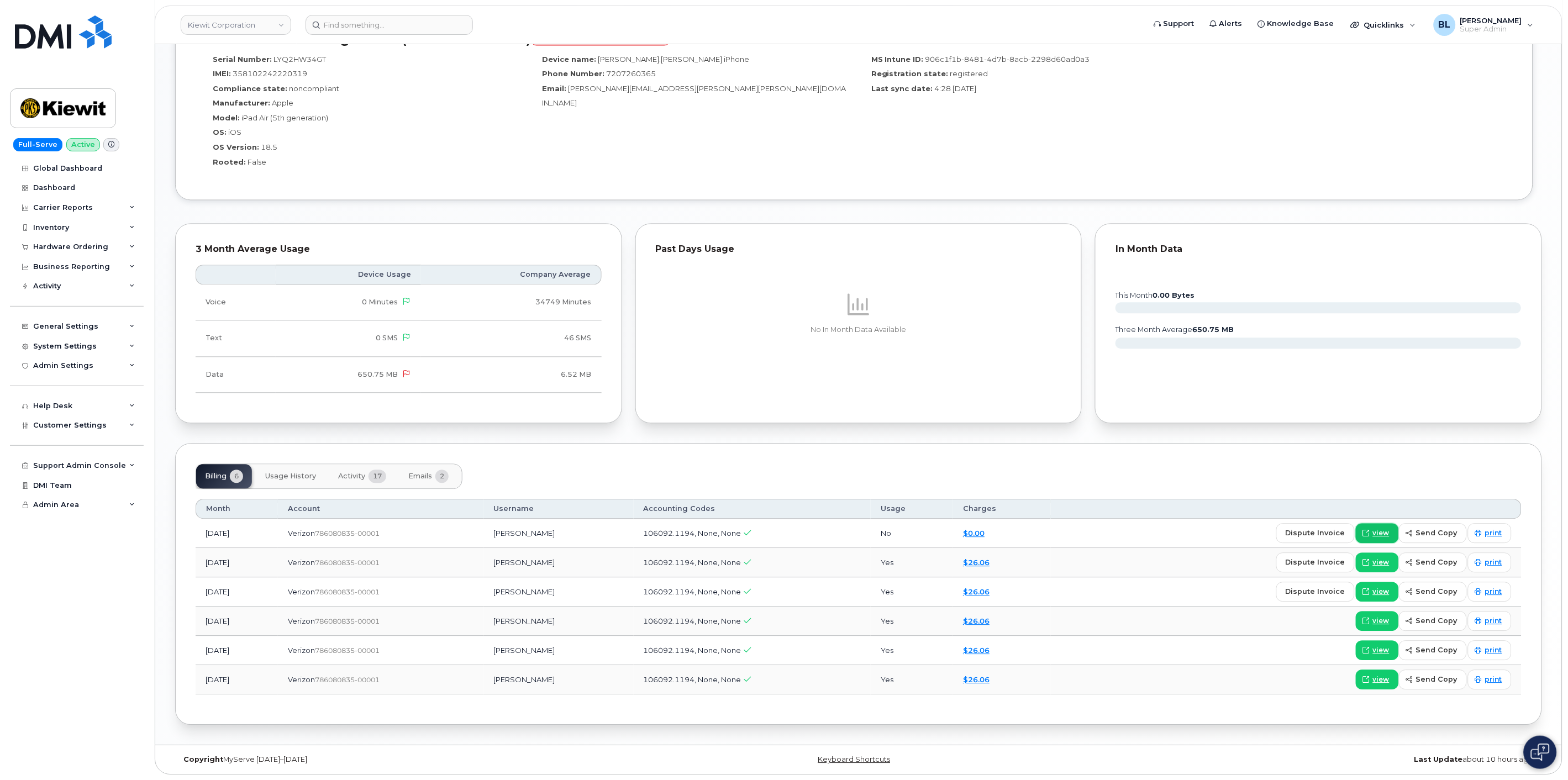
click at [1387, 533] on span "view" at bounding box center [1382, 533] width 17 height 10
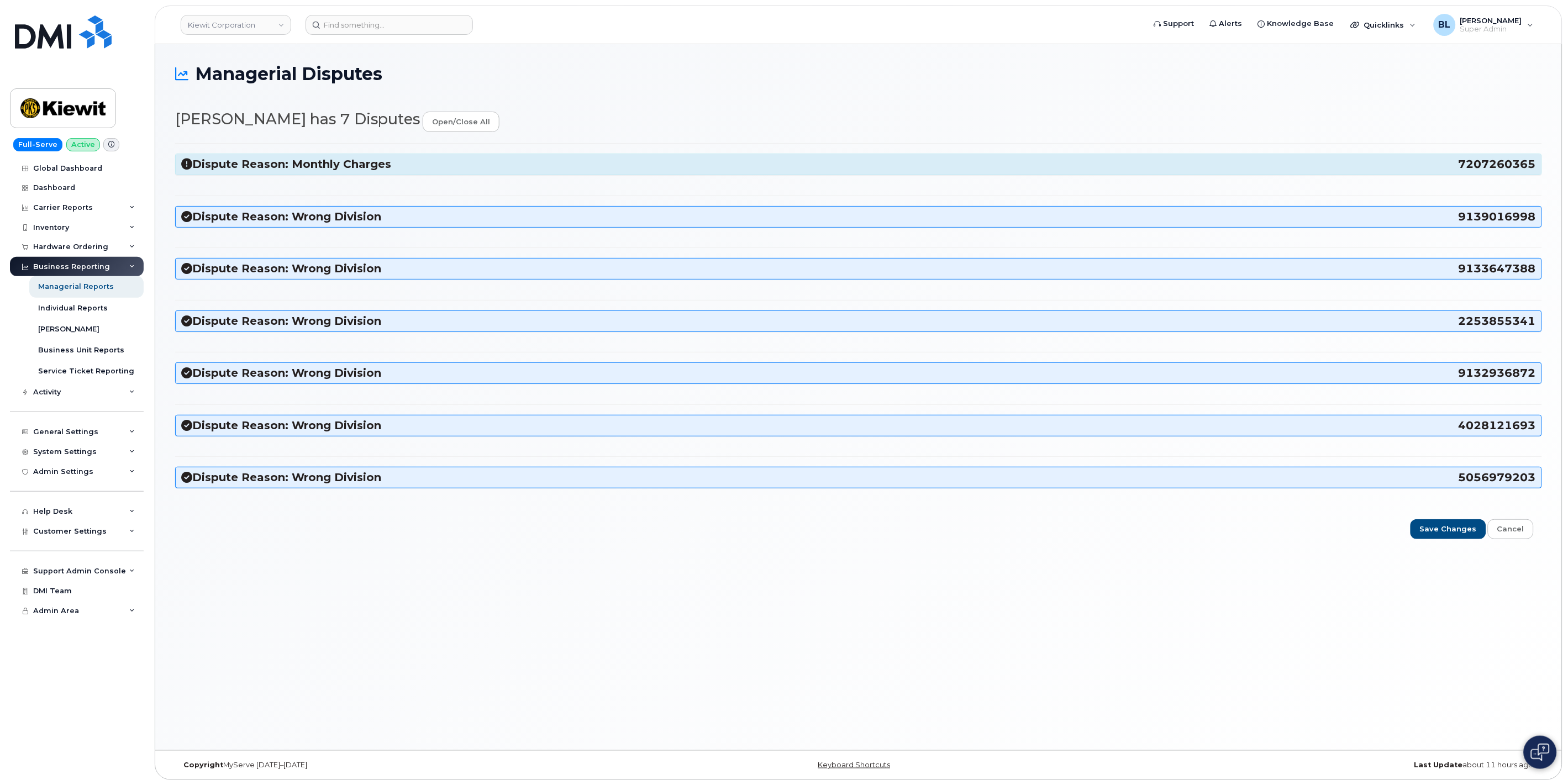
click at [418, 141] on div "Evan Greuel has 7 Disputes open/close all Dispute Reason: Monthly Charges 72072…" at bounding box center [858, 324] width 1367 height 428
click at [423, 172] on h3 "Dispute Reason: Monthly Charges 7207260365" at bounding box center [858, 165] width 1355 height 15
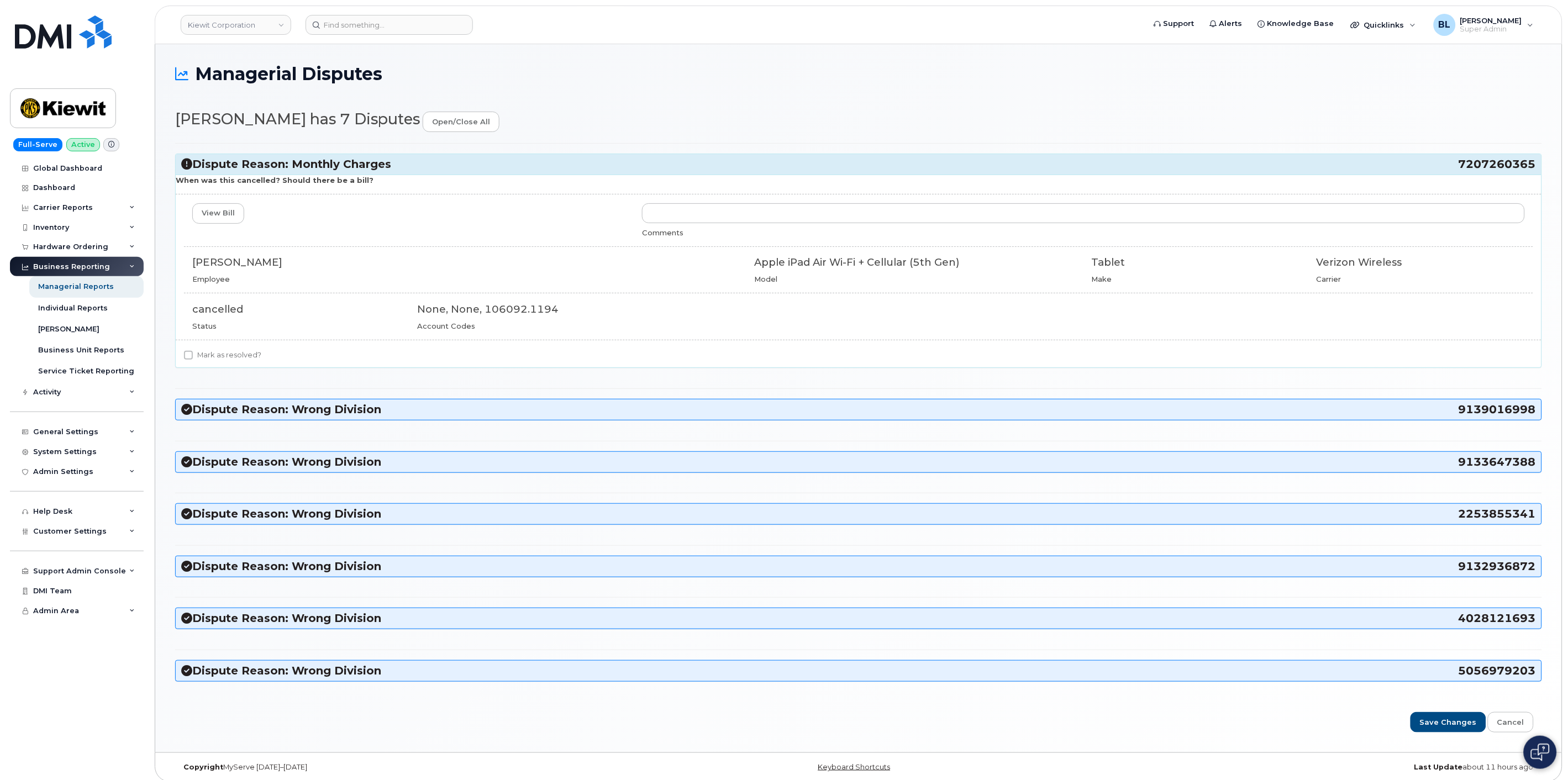
drag, startPoint x: 1446, startPoint y: 158, endPoint x: 1536, endPoint y: 167, distance: 90.4
click at [1411, 167] on h3 "Dispute Reason: Monthly Charges 7207260365" at bounding box center [858, 165] width 1355 height 15
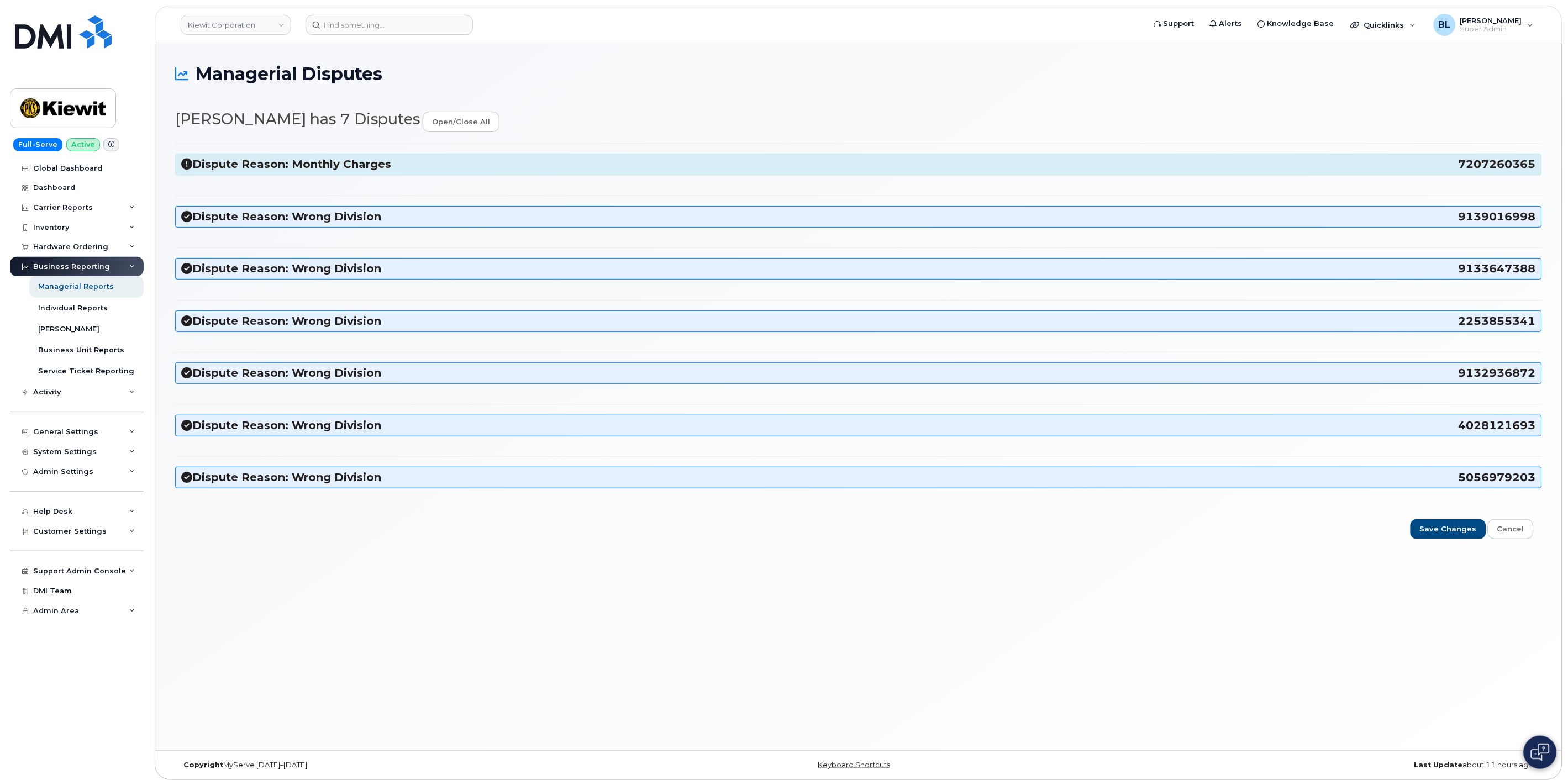
copy h3 "7207260365"
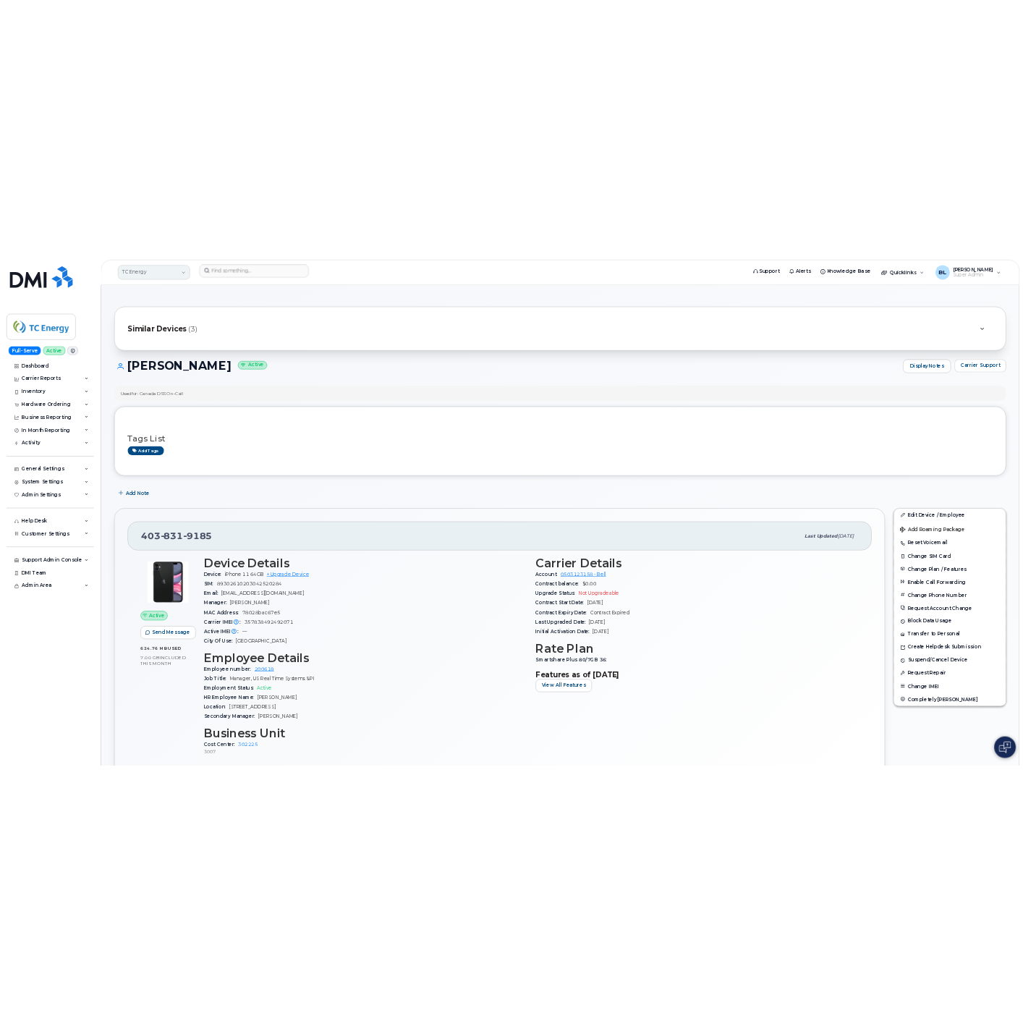
scroll to position [643, 0]
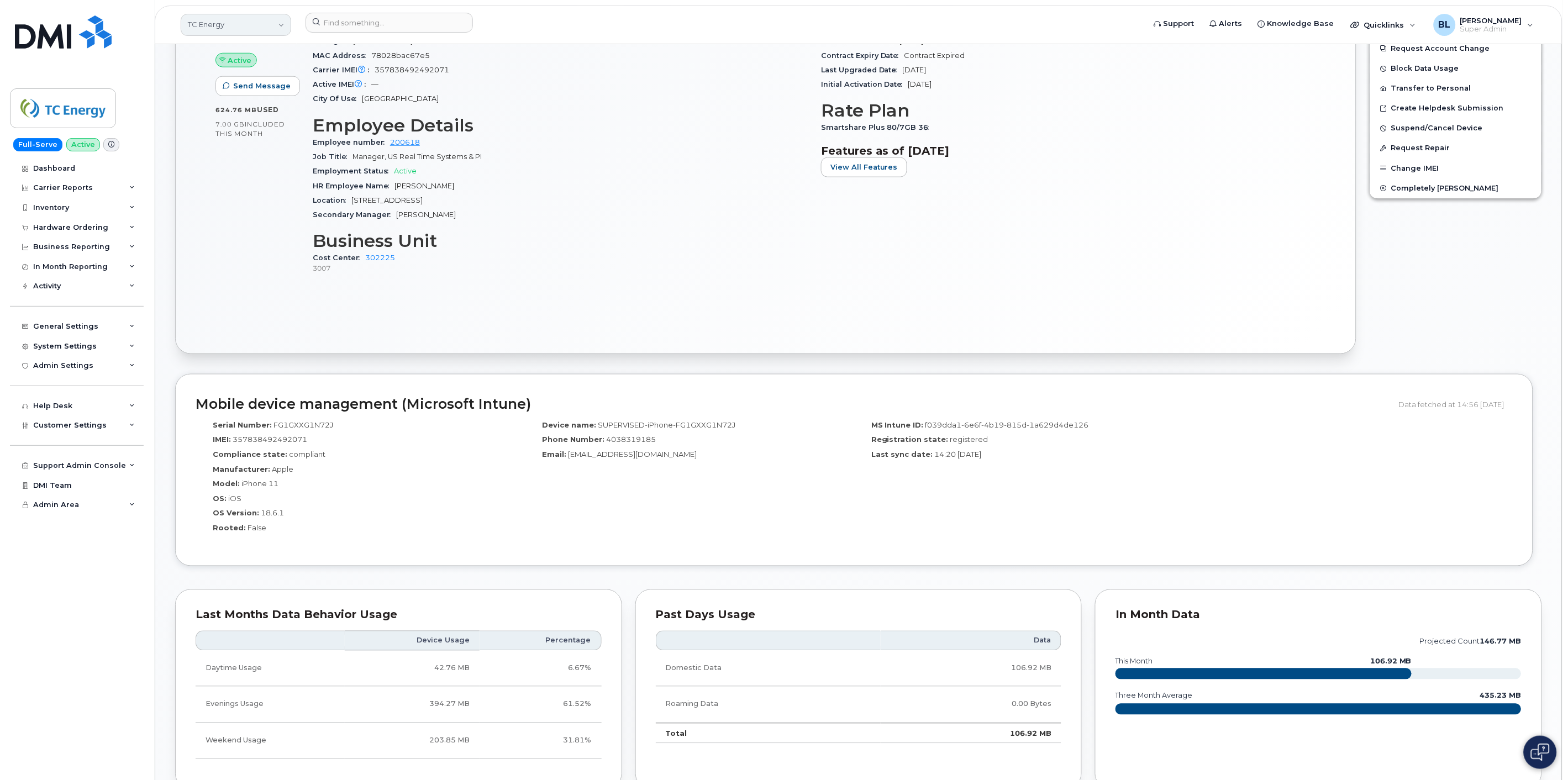
click at [291, 28] on link "TC Energy" at bounding box center [236, 24] width 111 height 22
click at [330, 23] on input at bounding box center [389, 23] width 167 height 20
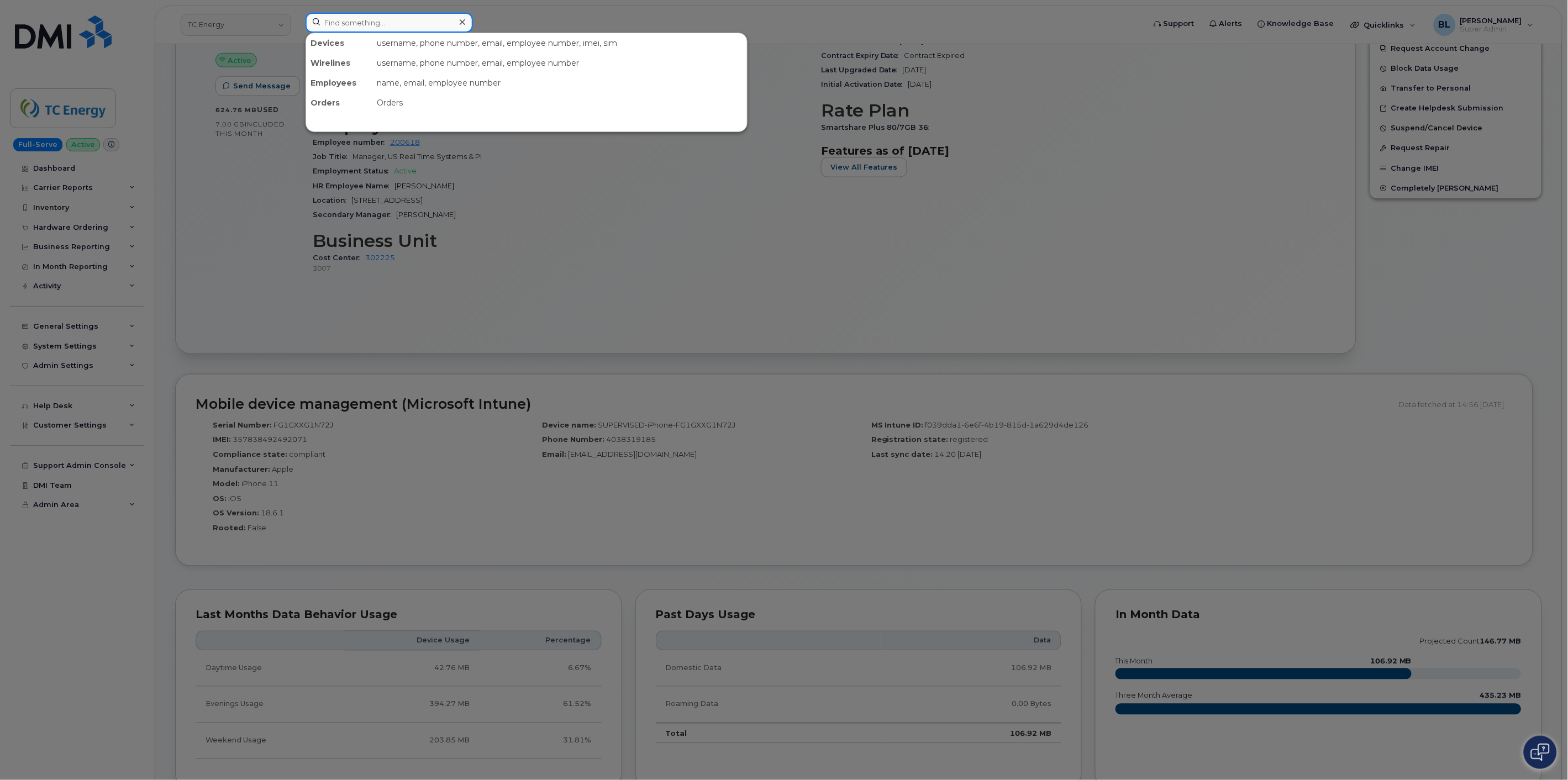
paste input "7207260365"
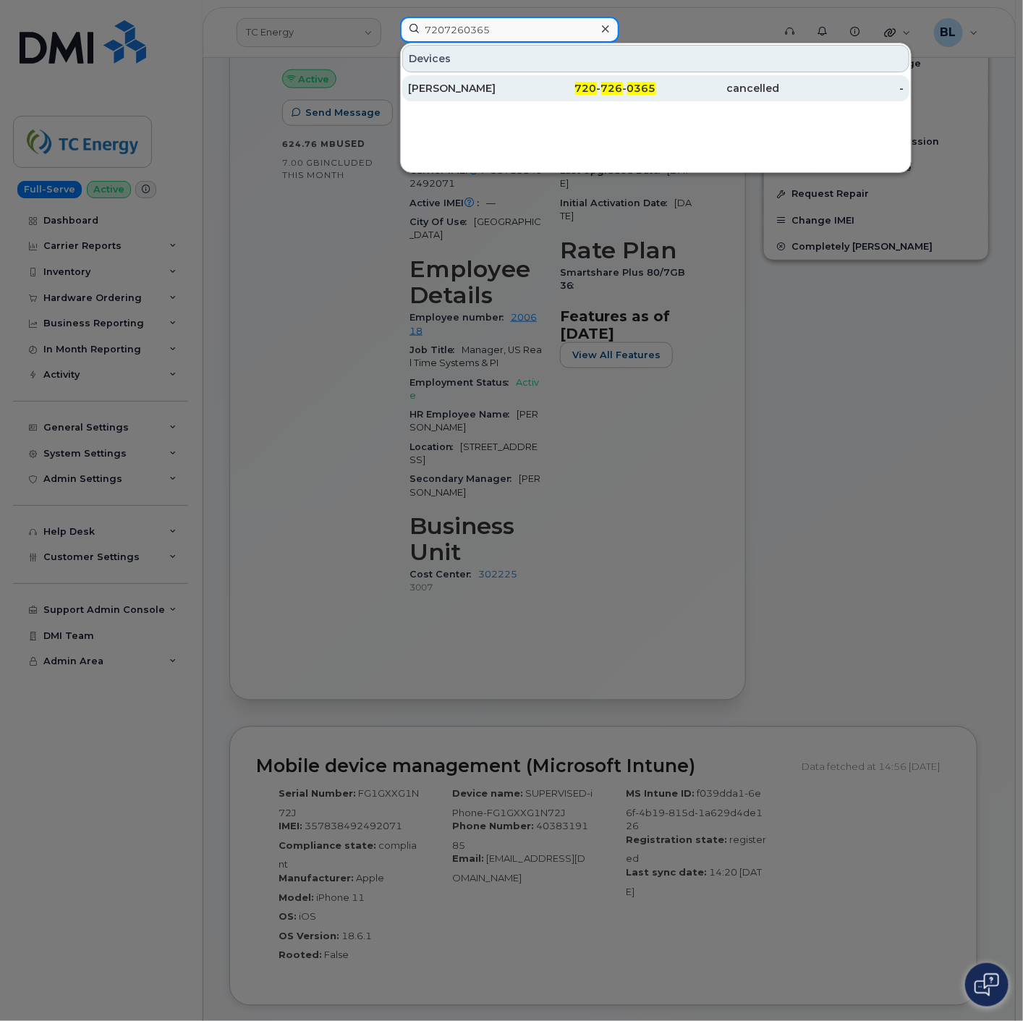
type input "7207260365"
click at [645, 88] on span "0365" at bounding box center [642, 88] width 29 height 13
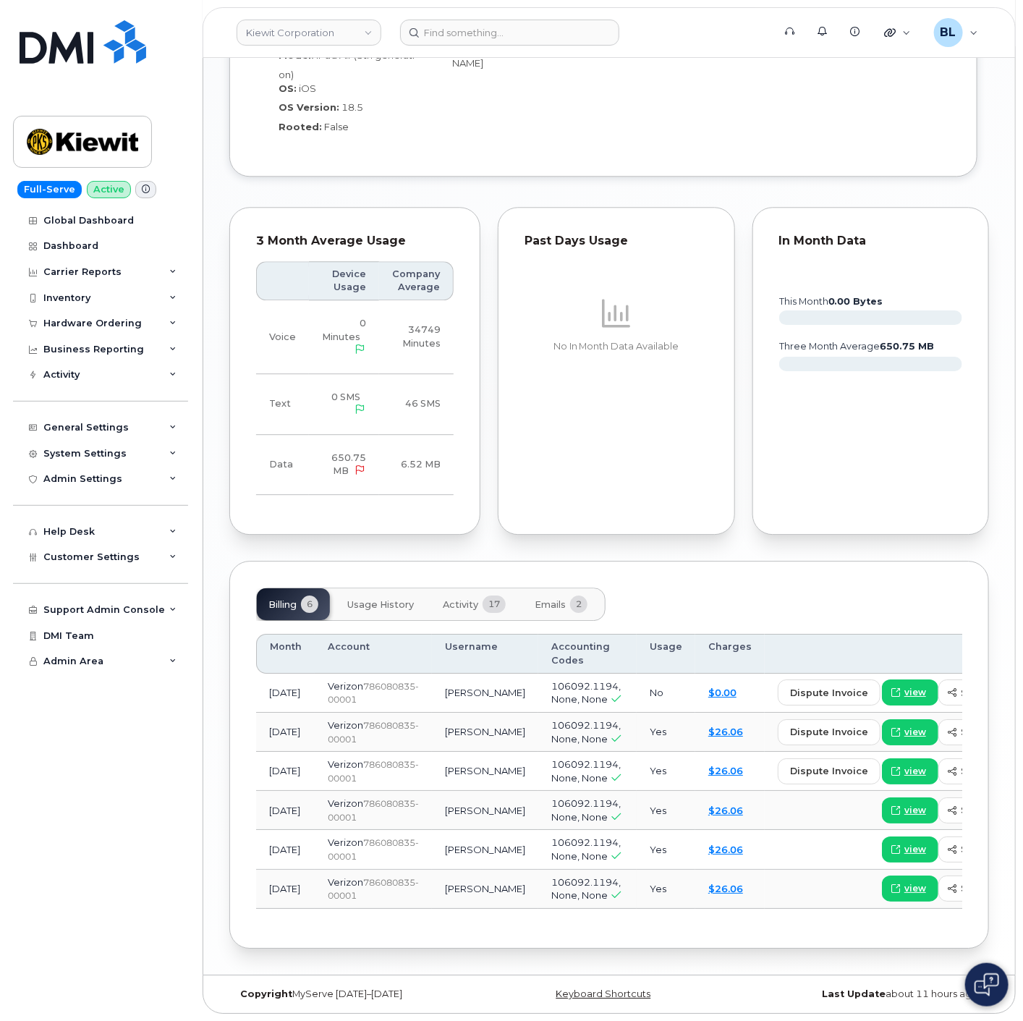
scroll to position [1487, 0]
click at [905, 686] on span "view" at bounding box center [916, 692] width 22 height 13
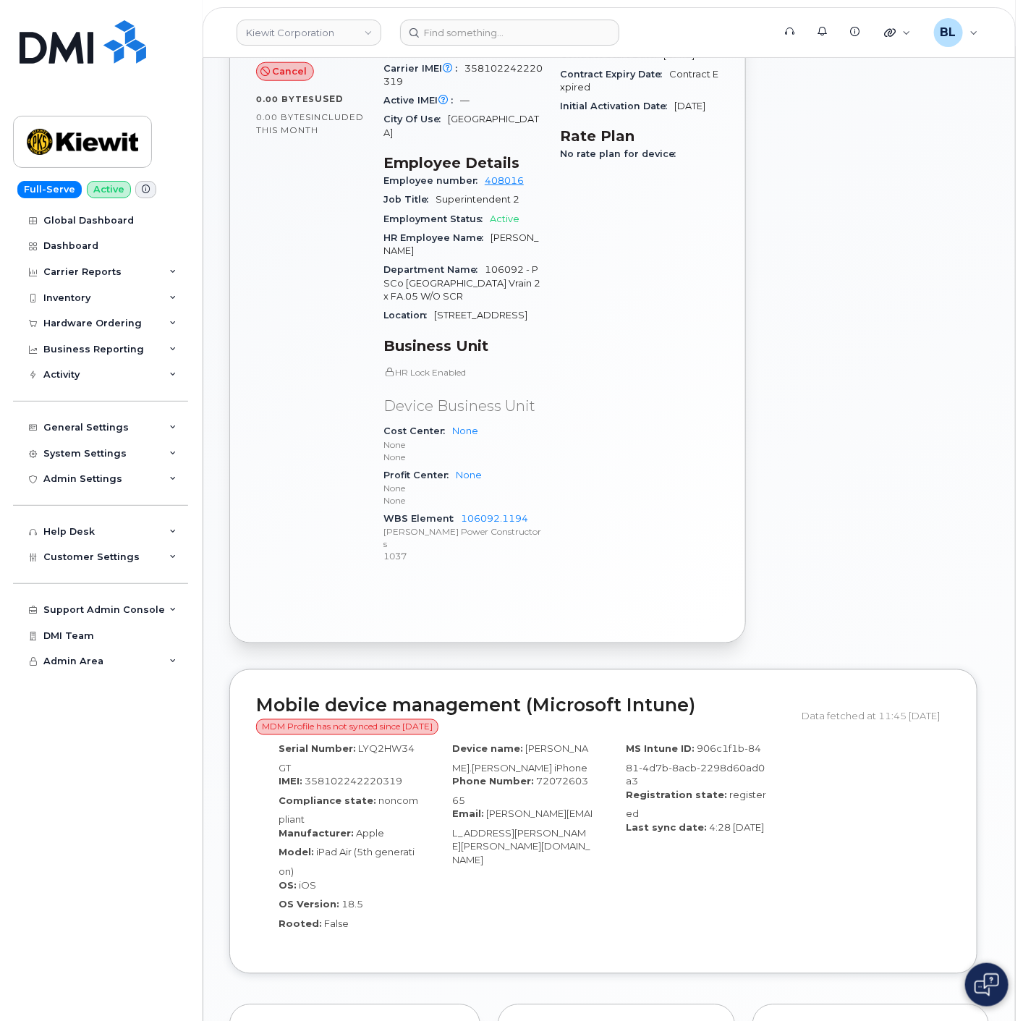
scroll to position [0, 0]
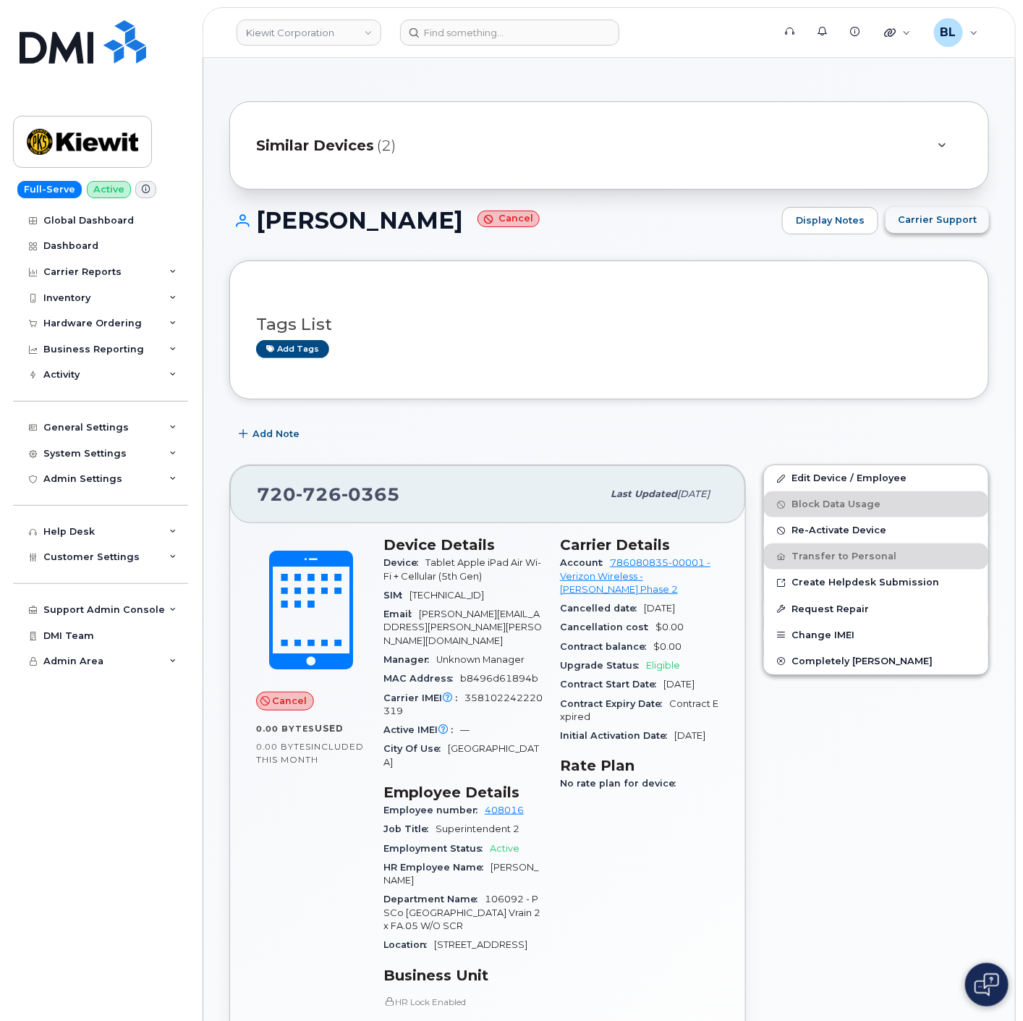
click at [938, 218] on span "Carrier Support" at bounding box center [937, 220] width 79 height 14
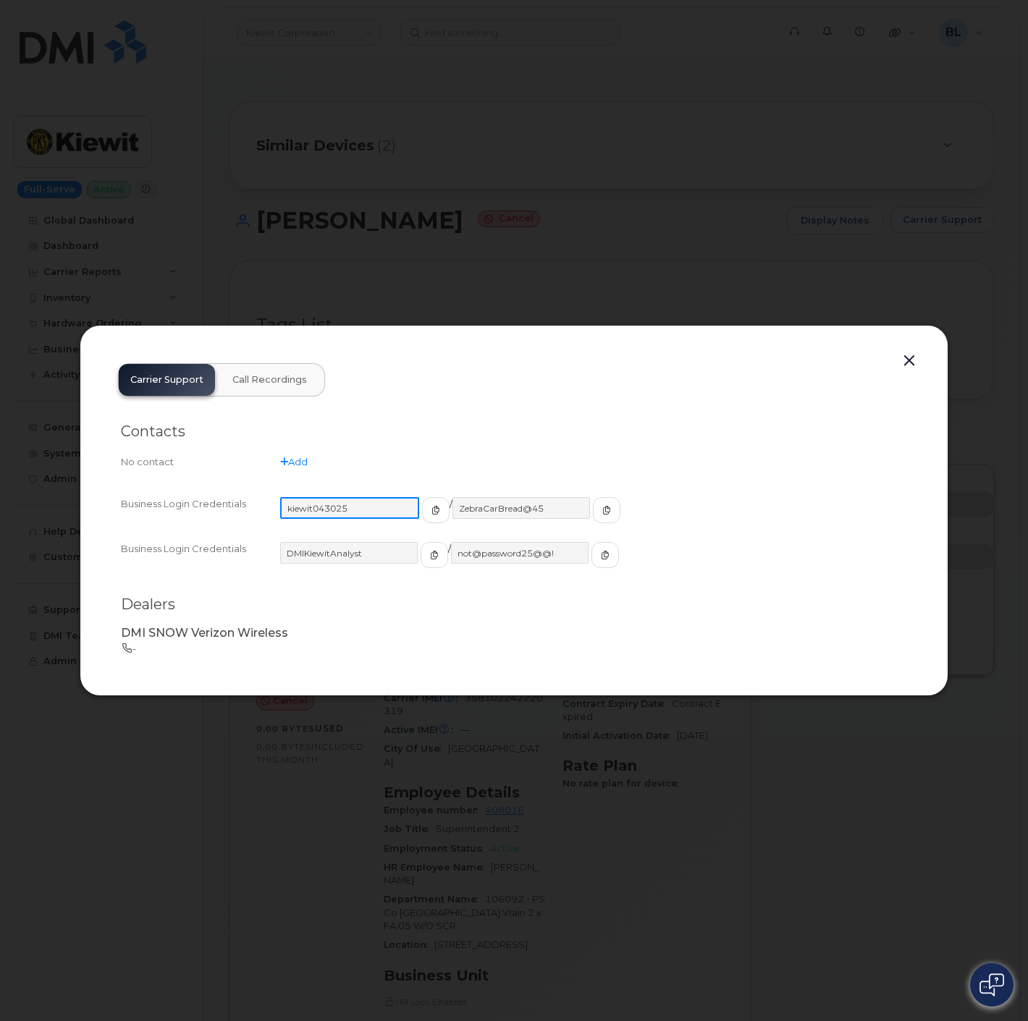
drag, startPoint x: 363, startPoint y: 511, endPoint x: 287, endPoint y: 504, distance: 75.6
click at [287, 504] on input "kiewit043025" at bounding box center [349, 508] width 139 height 22
drag, startPoint x: 539, startPoint y: 503, endPoint x: 444, endPoint y: 499, distance: 94.9
click at [451, 499] on input "ZebraCarBread@45" at bounding box center [520, 508] width 139 height 22
click at [982, 65] on div at bounding box center [514, 510] width 1028 height 1021
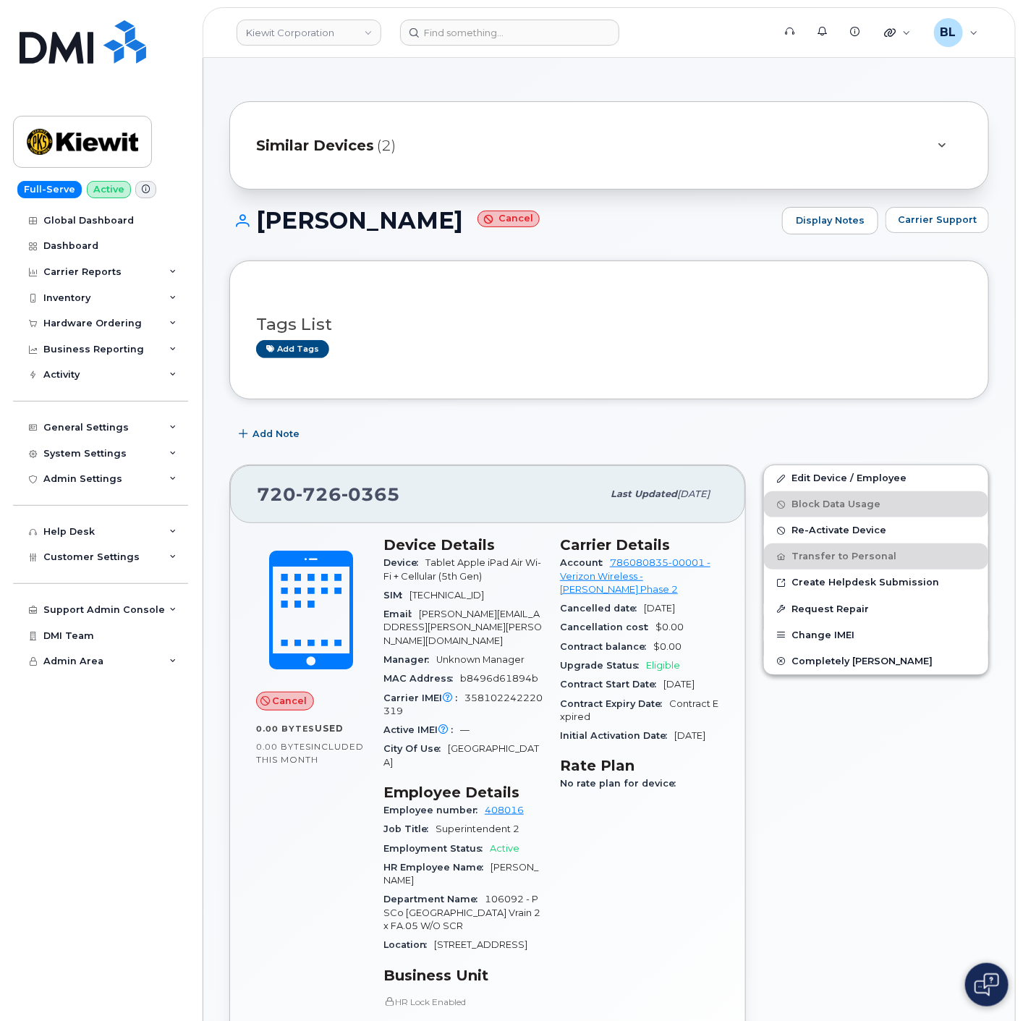
click at [342, 490] on span "726" at bounding box center [371, 494] width 59 height 22
copy span "[PHONE_NUMBER]"
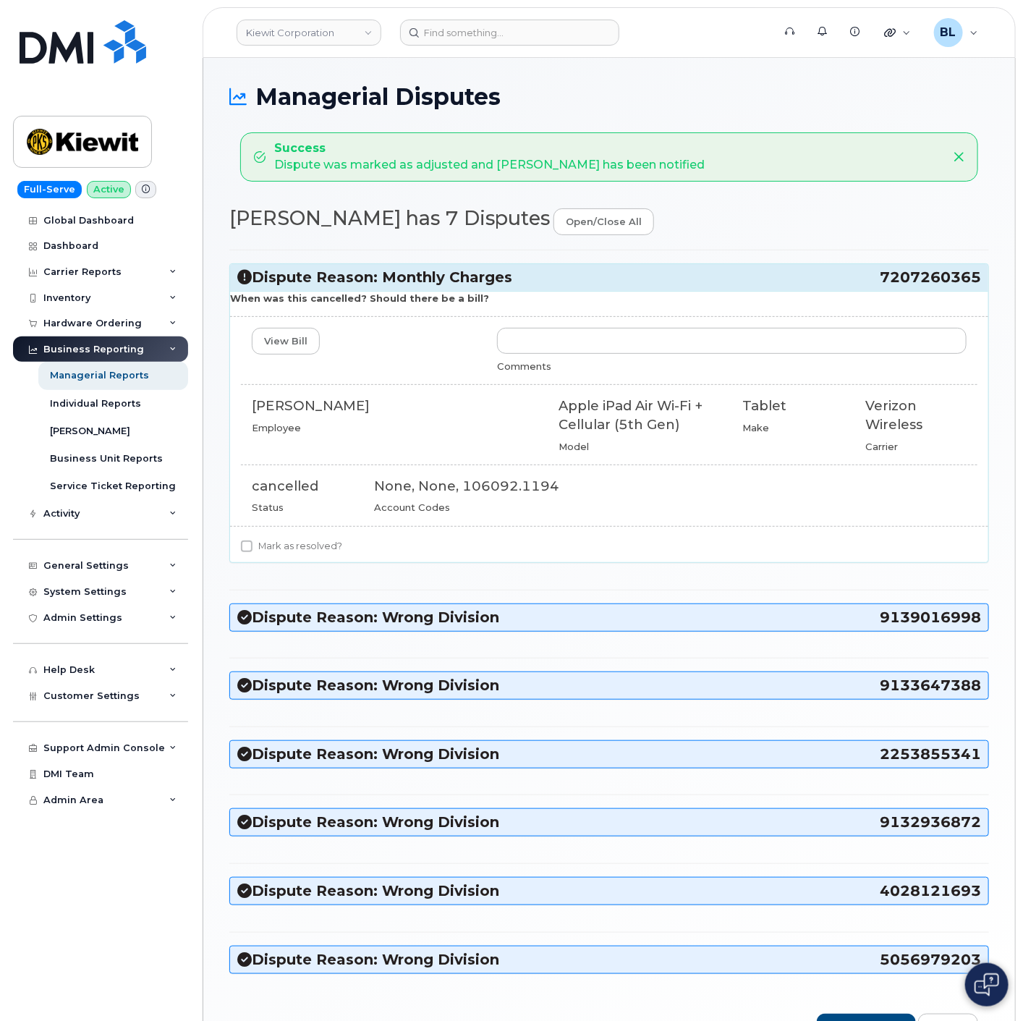
drag, startPoint x: 864, startPoint y: 263, endPoint x: 979, endPoint y: 286, distance: 117.3
click at [979, 286] on div "Dispute Reason: Monthly Charges 7207260365 When was this cancelled? Should ther…" at bounding box center [609, 619] width 760 height 738
copy h3 "7207260365"
